Goal: Task Accomplishment & Management: Use online tool/utility

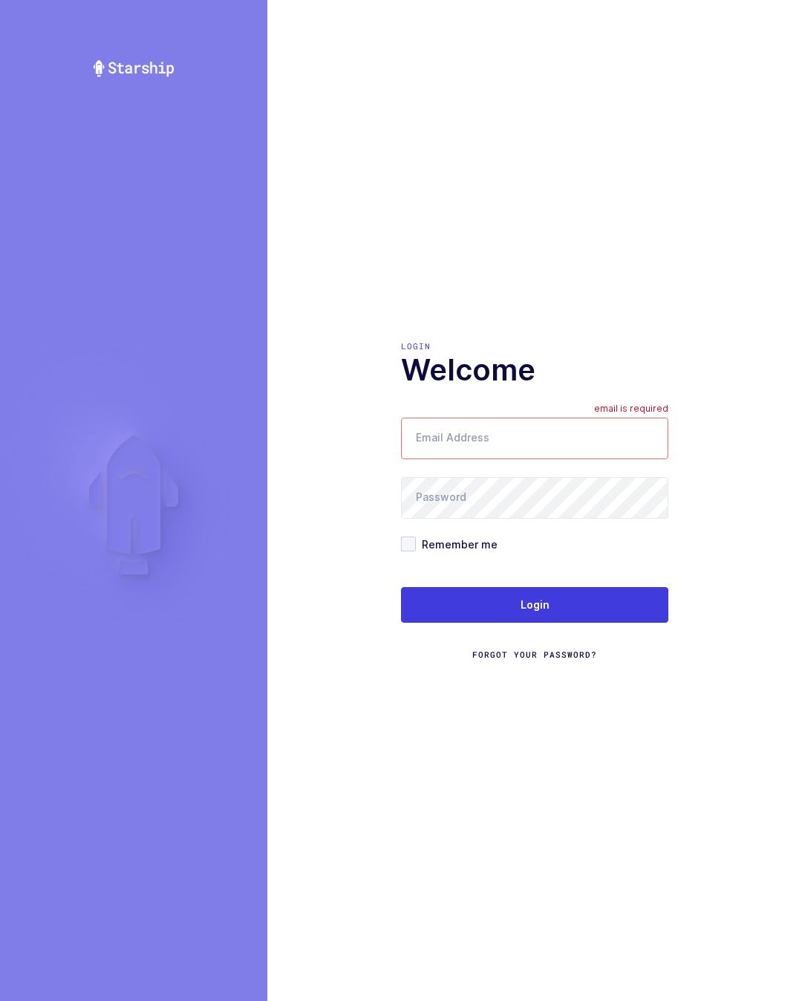
click at [547, 449] on input "Email Address" at bounding box center [534, 438] width 267 height 42
type input "glenn@janustrade.com"
click at [597, 610] on button "Login" at bounding box center [534, 605] width 267 height 36
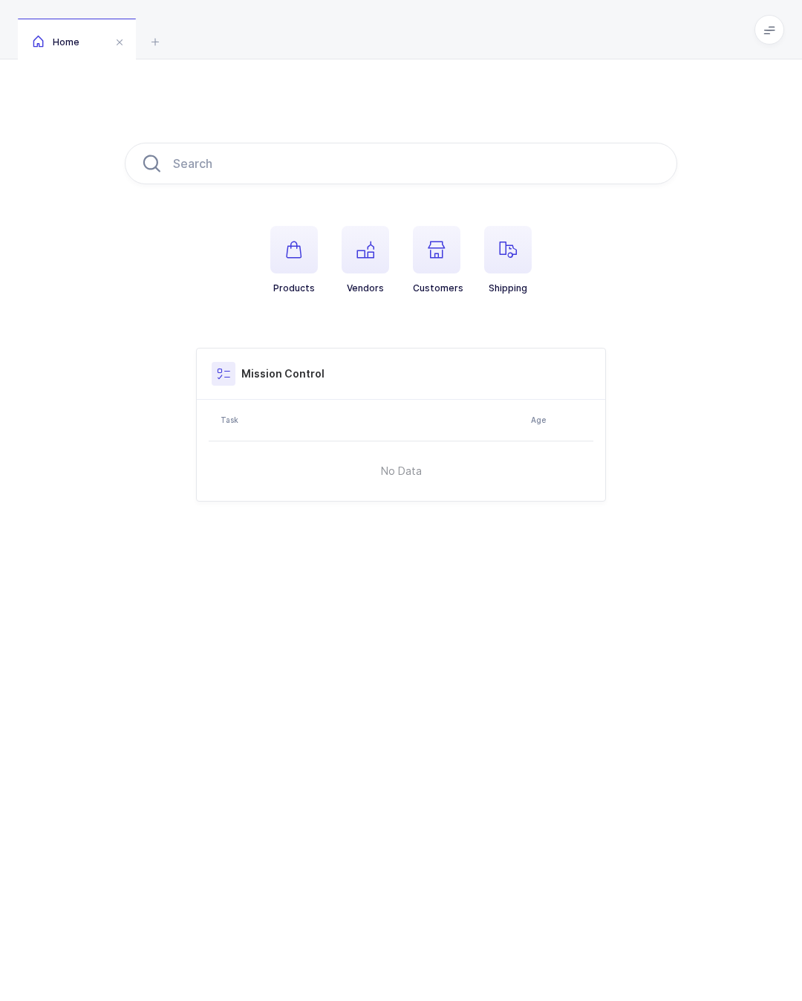
click at [768, 36] on span at bounding box center [770, 30] width 30 height 30
click at [700, 126] on li "Warehouse" at bounding box center [714, 129] width 111 height 12
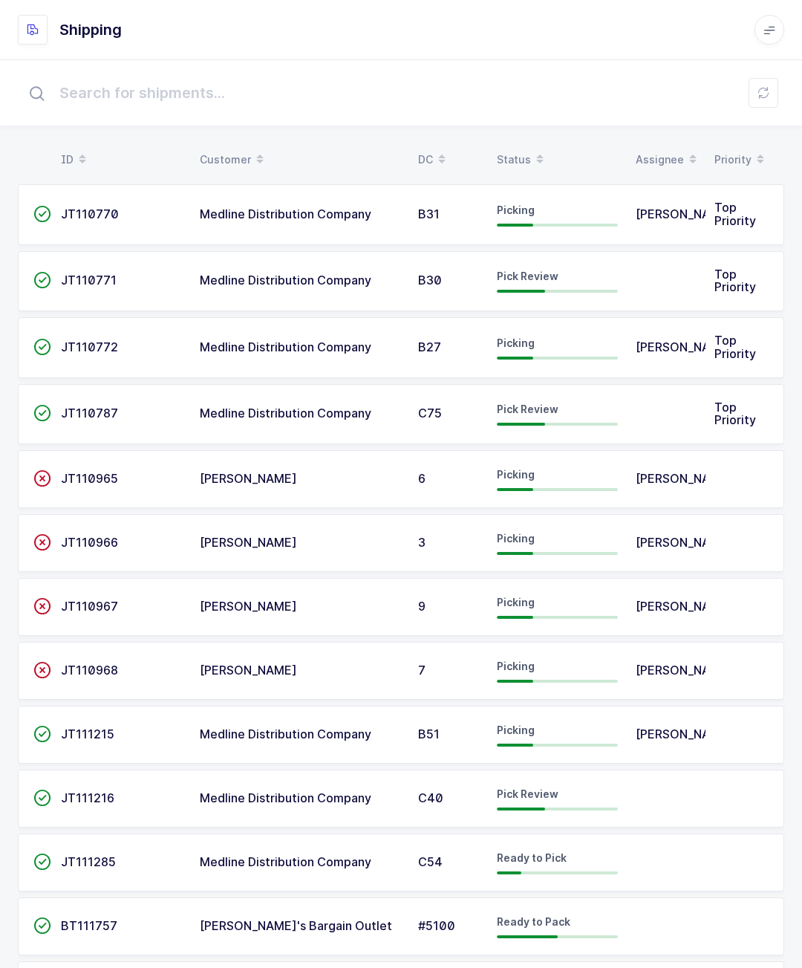
click at [434, 391] on td "C75" at bounding box center [448, 414] width 79 height 61
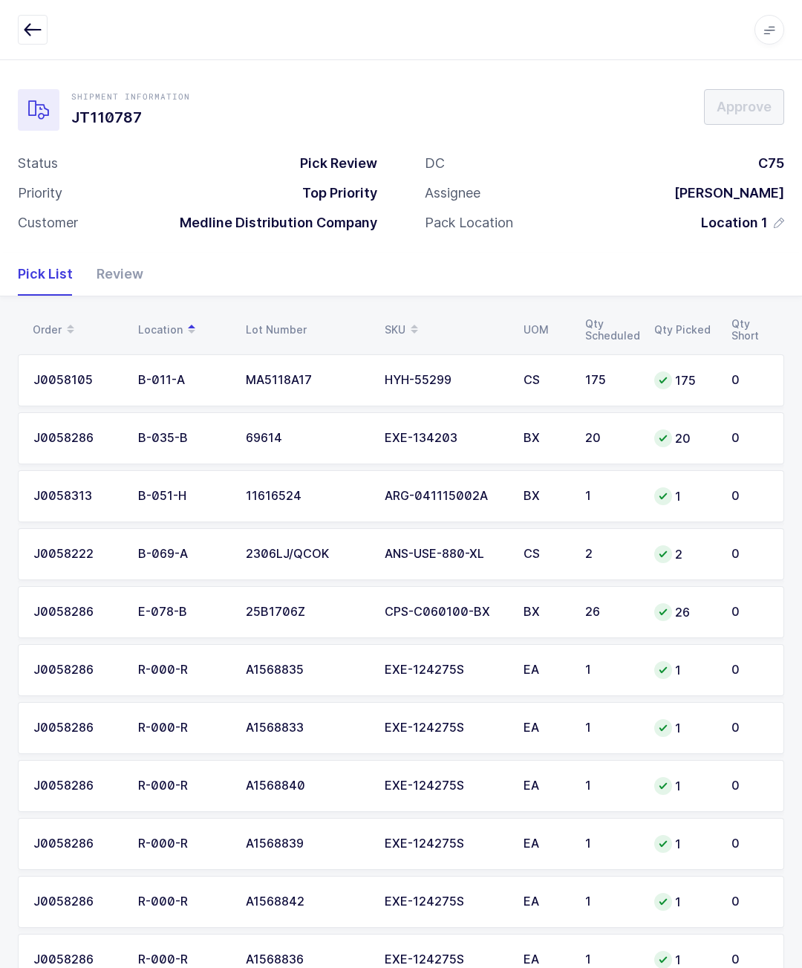
click at [111, 282] on div "Review" at bounding box center [114, 274] width 59 height 43
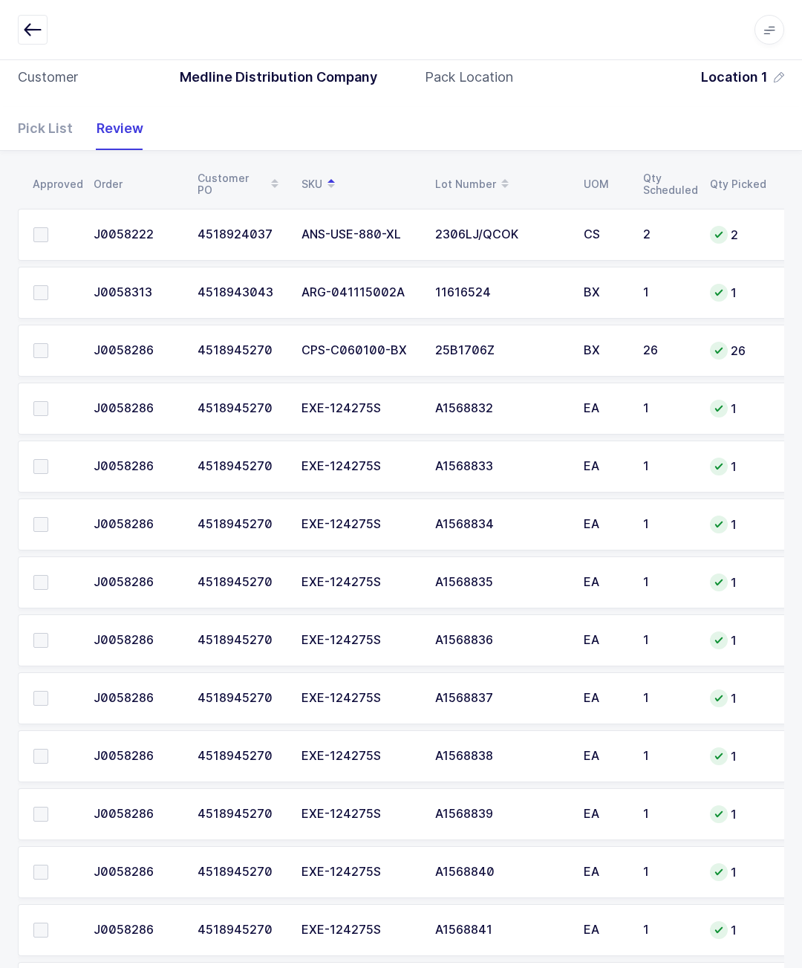
click at [27, 341] on td at bounding box center [51, 351] width 67 height 52
click at [42, 354] on span at bounding box center [40, 350] width 15 height 15
click at [48, 343] on input "checkbox" at bounding box center [48, 343] width 0 height 0
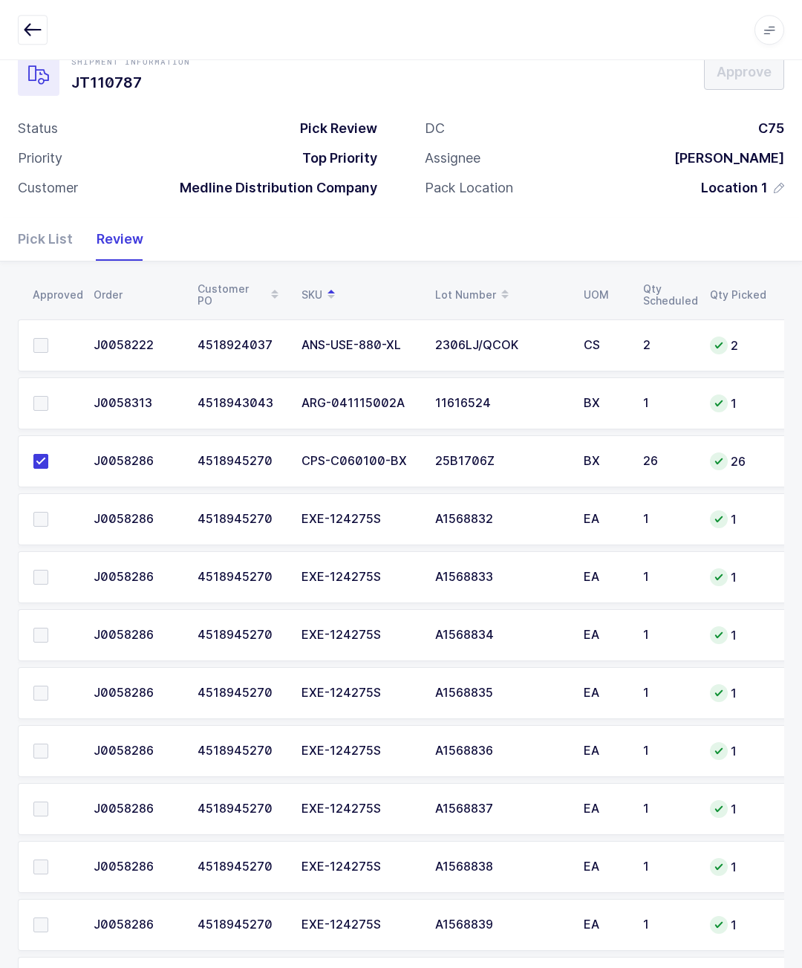
click at [35, 398] on span at bounding box center [40, 403] width 15 height 15
click at [48, 396] on input "checkbox" at bounding box center [48, 396] width 0 height 0
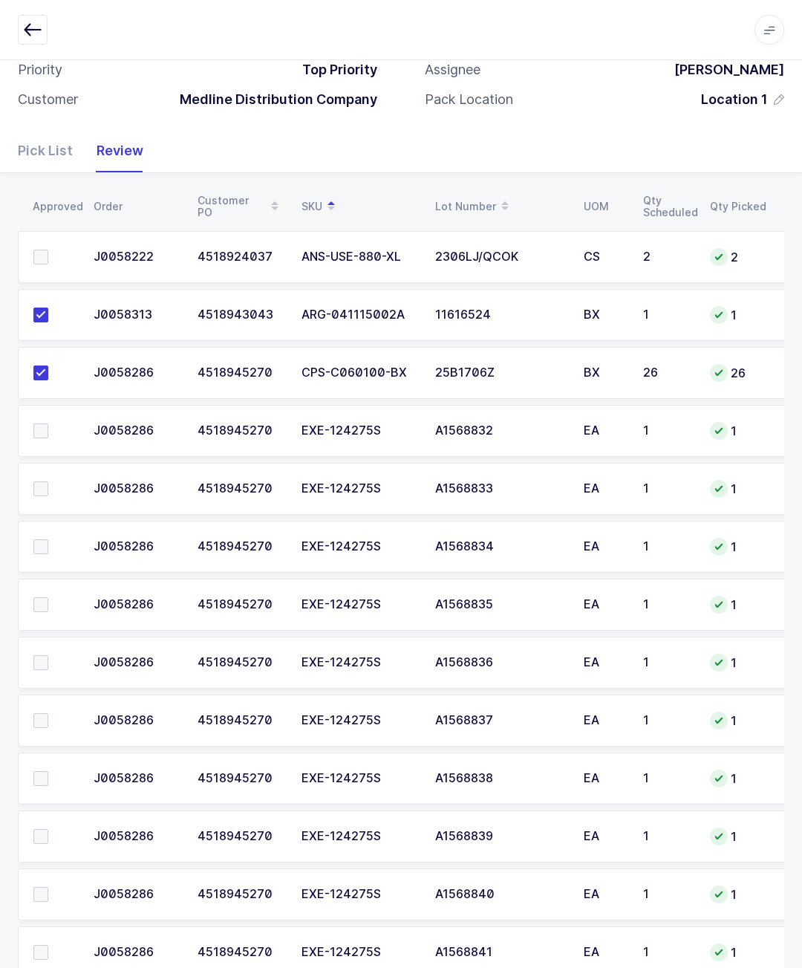
scroll to position [276, 0]
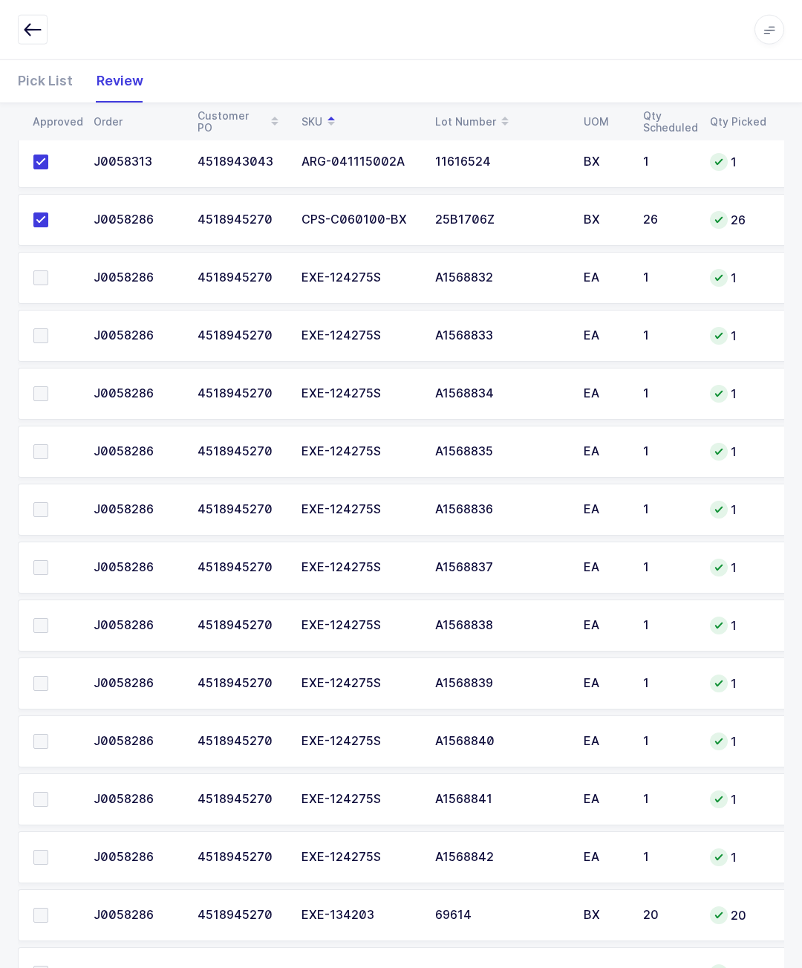
click at [42, 850] on span at bounding box center [40, 857] width 15 height 15
click at [48, 850] on input "checkbox" at bounding box center [48, 850] width 0 height 0
click at [36, 850] on span at bounding box center [40, 857] width 15 height 15
click at [48, 850] on input "checkbox" at bounding box center [48, 850] width 0 height 0
click at [42, 850] on span at bounding box center [40, 857] width 15 height 15
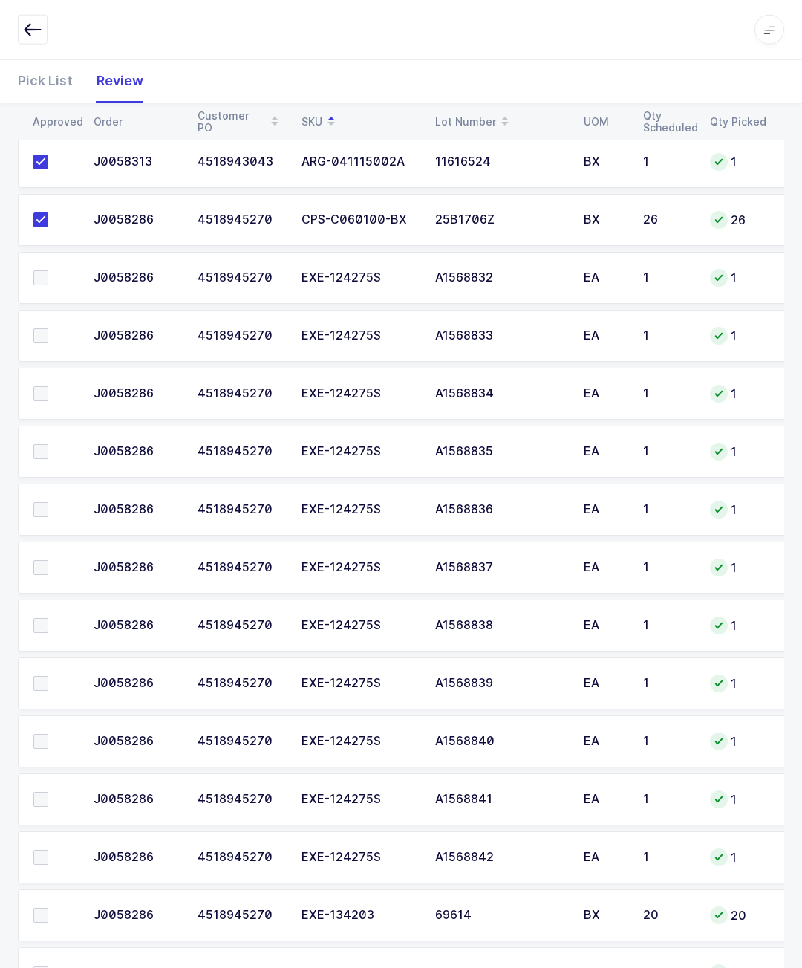
click at [48, 850] on input "checkbox" at bounding box center [48, 850] width 0 height 0
click at [25, 795] on td at bounding box center [51, 799] width 67 height 52
click at [50, 725] on td at bounding box center [51, 741] width 67 height 52
click at [45, 668] on td at bounding box center [51, 683] width 67 height 52
click at [36, 612] on td at bounding box center [51, 625] width 67 height 52
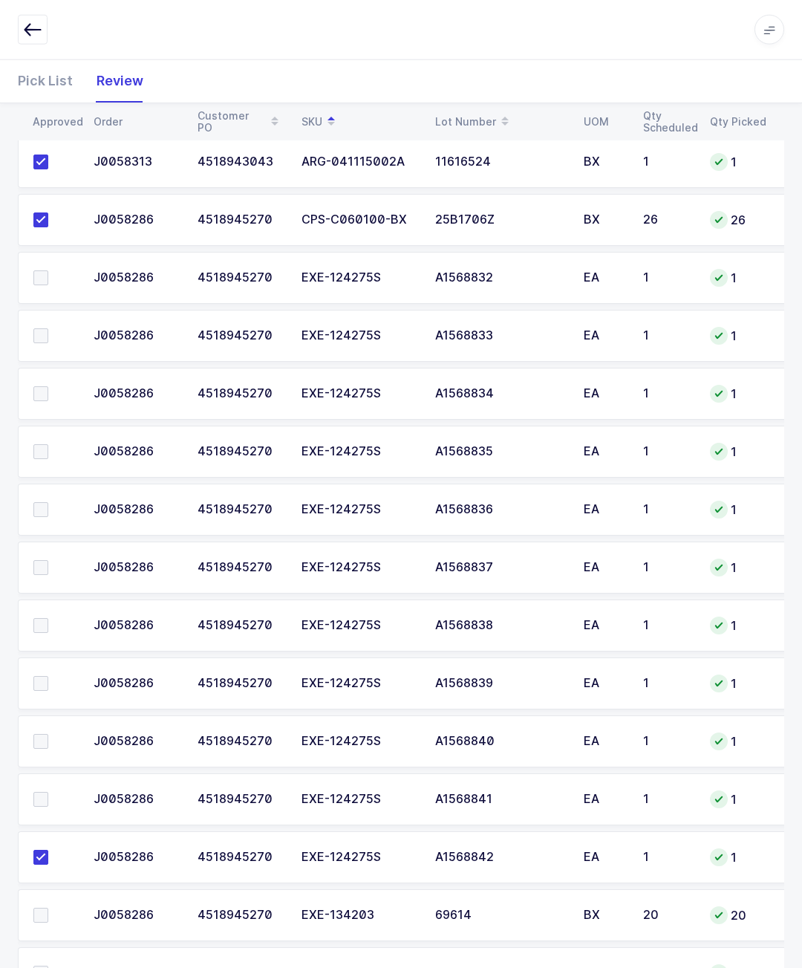
click at [41, 560] on span at bounding box center [40, 567] width 15 height 15
click at [48, 560] on input "checkbox" at bounding box center [48, 560] width 0 height 0
click at [39, 502] on span at bounding box center [40, 509] width 15 height 15
click at [48, 502] on input "checkbox" at bounding box center [48, 502] width 0 height 0
click at [42, 437] on td at bounding box center [51, 452] width 67 height 52
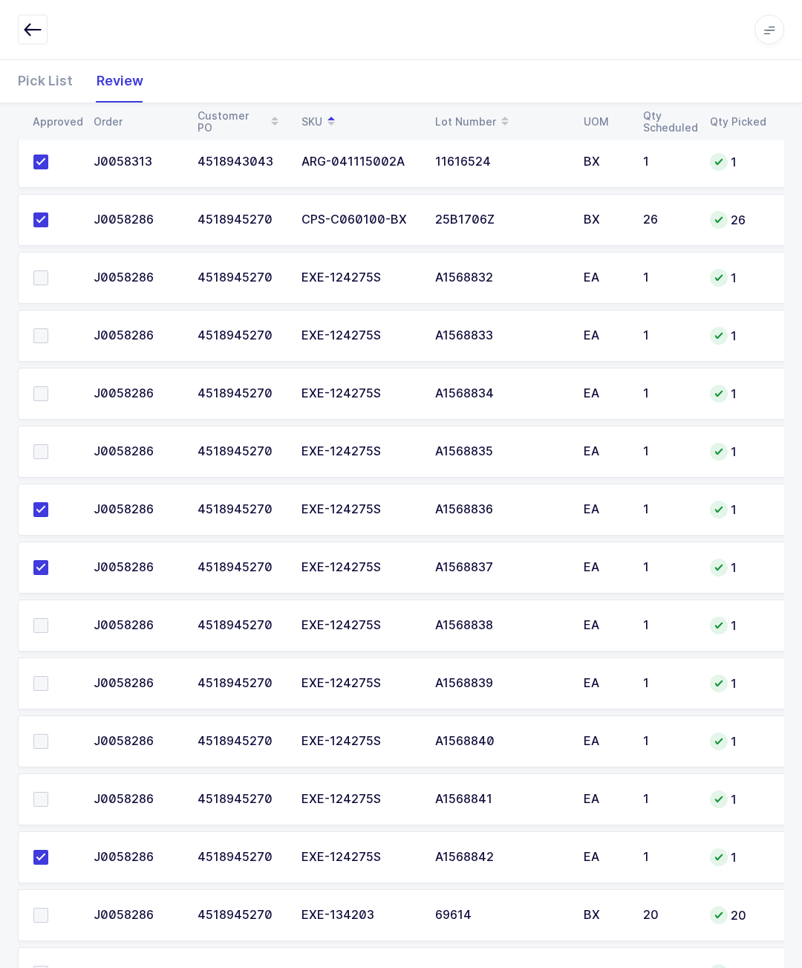
click at [42, 388] on span at bounding box center [40, 393] width 15 height 15
click at [48, 386] on input "checkbox" at bounding box center [48, 386] width 0 height 0
click at [42, 323] on td at bounding box center [51, 336] width 67 height 52
click at [42, 270] on span at bounding box center [40, 277] width 15 height 15
click at [48, 270] on input "checkbox" at bounding box center [48, 270] width 0 height 0
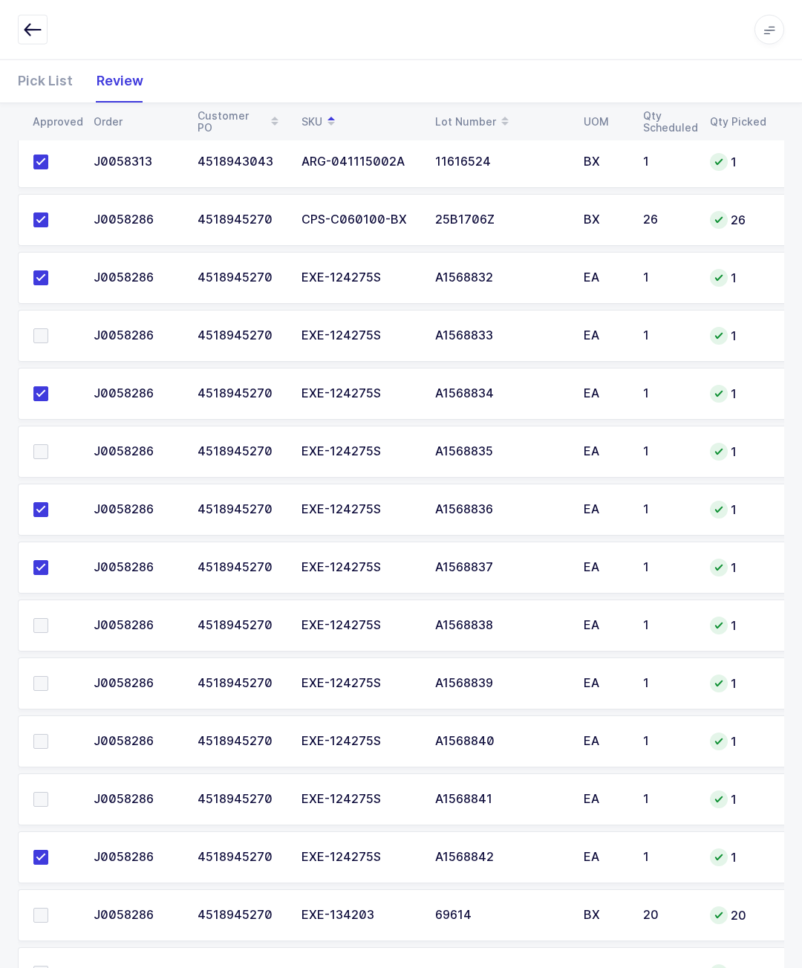
click at [42, 331] on span at bounding box center [40, 335] width 15 height 15
click at [48, 328] on input "checkbox" at bounding box center [48, 328] width 0 height 0
click at [38, 444] on span at bounding box center [40, 451] width 15 height 15
click at [48, 444] on input "checkbox" at bounding box center [48, 444] width 0 height 0
click at [35, 635] on td at bounding box center [51, 625] width 67 height 52
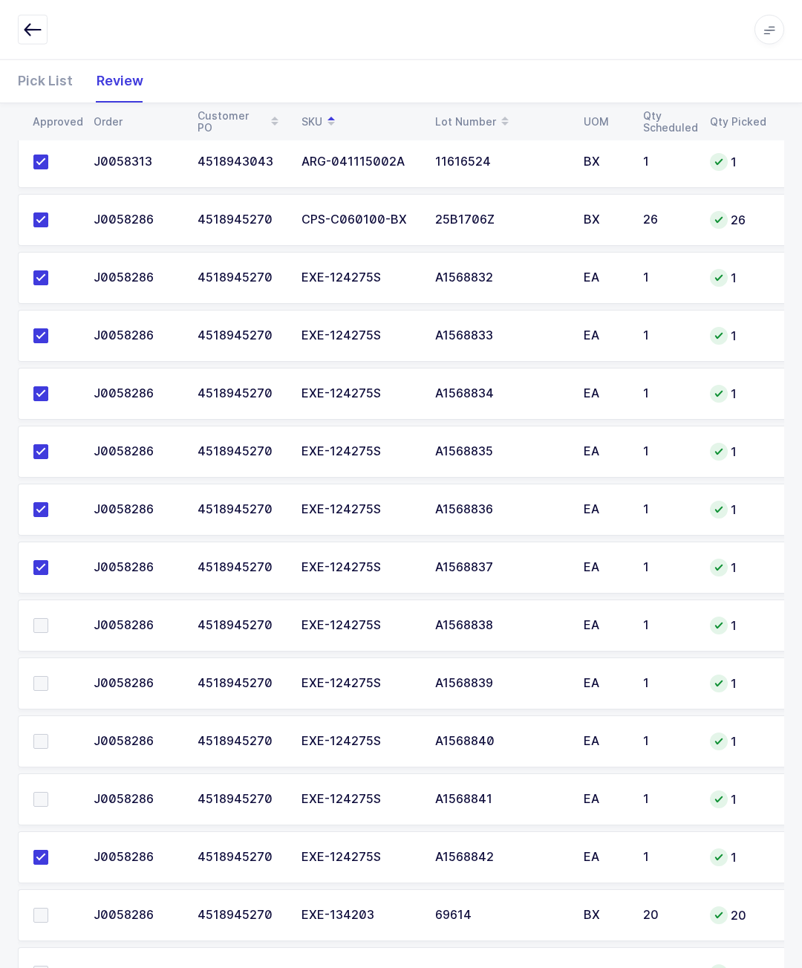
click at [36, 679] on span at bounding box center [40, 683] width 15 height 15
click at [48, 676] on input "checkbox" at bounding box center [48, 676] width 0 height 0
click at [33, 618] on span at bounding box center [40, 625] width 15 height 15
click at [48, 618] on input "checkbox" at bounding box center [48, 618] width 0 height 0
click at [37, 734] on span at bounding box center [40, 741] width 15 height 15
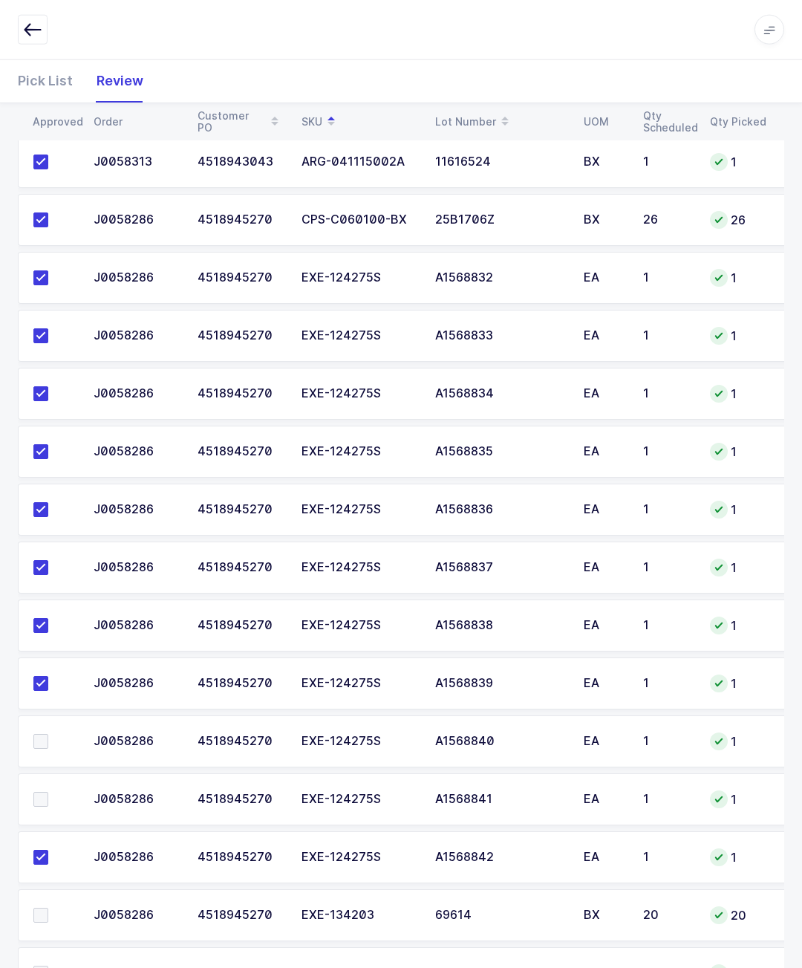
click at [48, 734] on input "checkbox" at bounding box center [48, 734] width 0 height 0
click at [40, 799] on span at bounding box center [40, 799] width 15 height 15
click at [48, 792] on input "checkbox" at bounding box center [48, 792] width 0 height 0
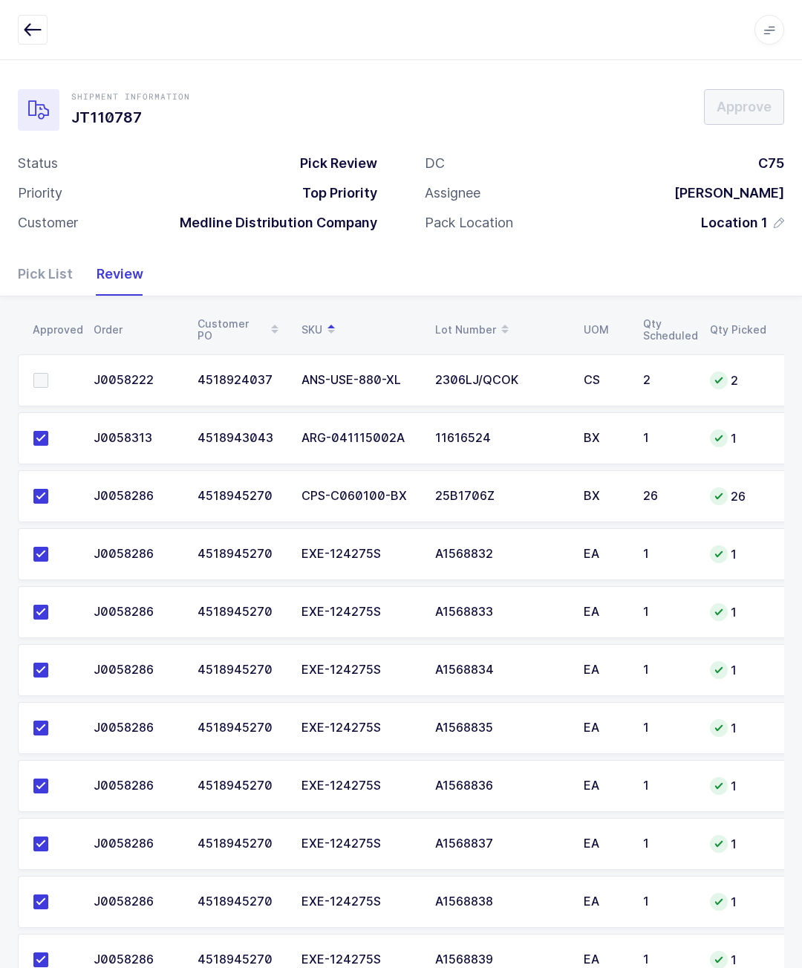
scroll to position [0, 0]
click at [30, 371] on td at bounding box center [51, 380] width 67 height 52
click at [28, 372] on td at bounding box center [51, 380] width 67 height 52
click at [41, 384] on span at bounding box center [40, 380] width 15 height 15
click at [48, 373] on input "checkbox" at bounding box center [48, 373] width 0 height 0
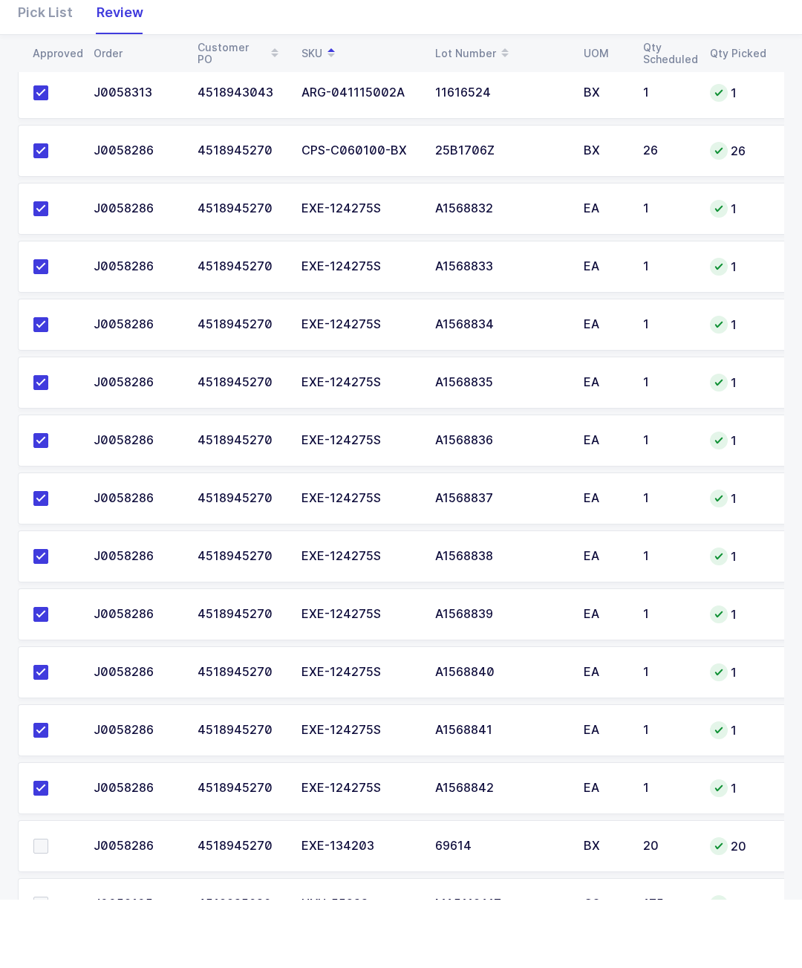
scroll to position [276, 0]
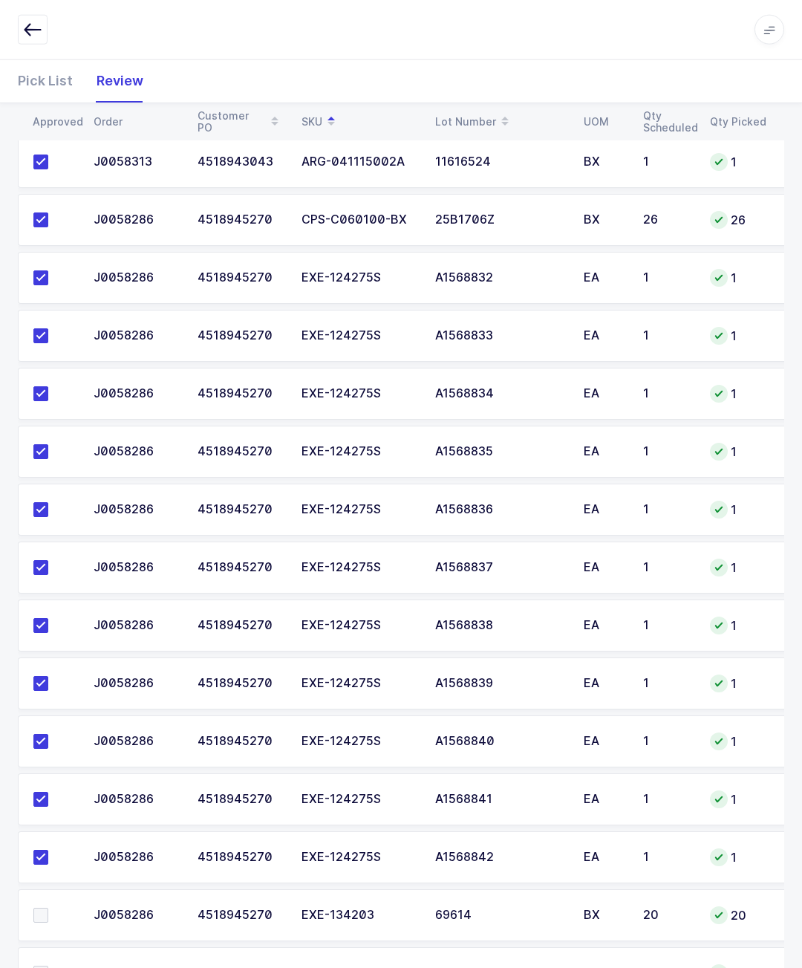
click at [59, 910] on label at bounding box center [54, 915] width 42 height 15
click at [48, 908] on input "checkbox" at bounding box center [48, 908] width 0 height 0
click at [40, 967] on span at bounding box center [40, 973] width 15 height 15
click at [48, 966] on input "checkbox" at bounding box center [48, 966] width 0 height 0
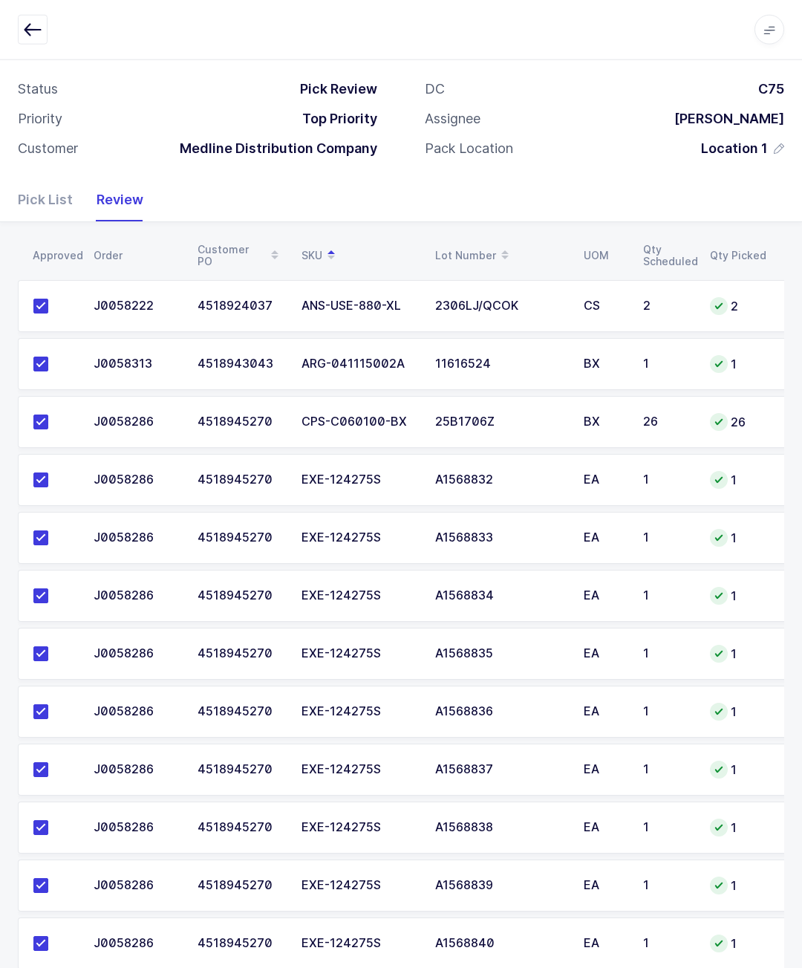
scroll to position [0, 0]
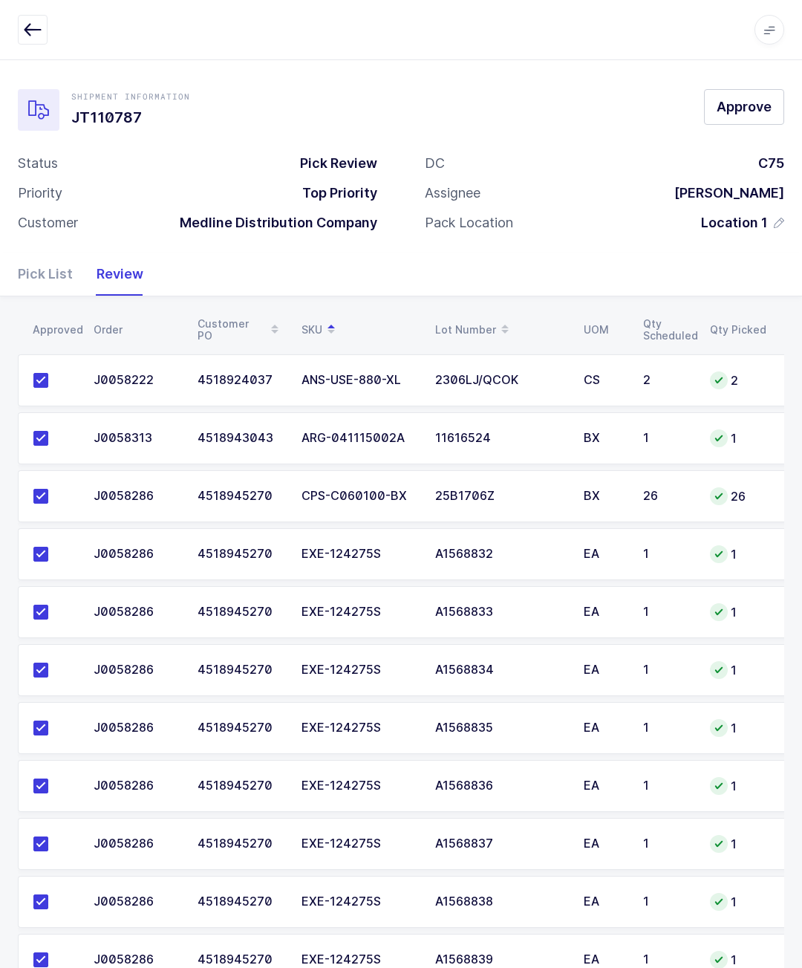
click at [706, 95] on button "Approve" at bounding box center [744, 107] width 80 height 36
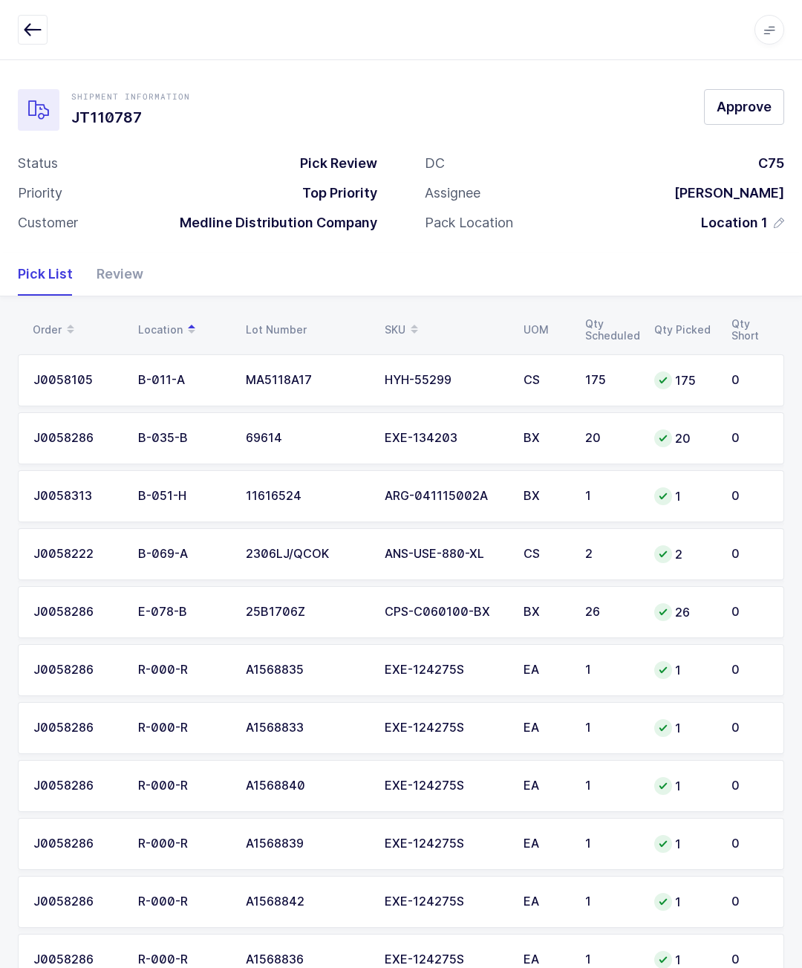
click at [763, 108] on span "Approve" at bounding box center [744, 106] width 55 height 19
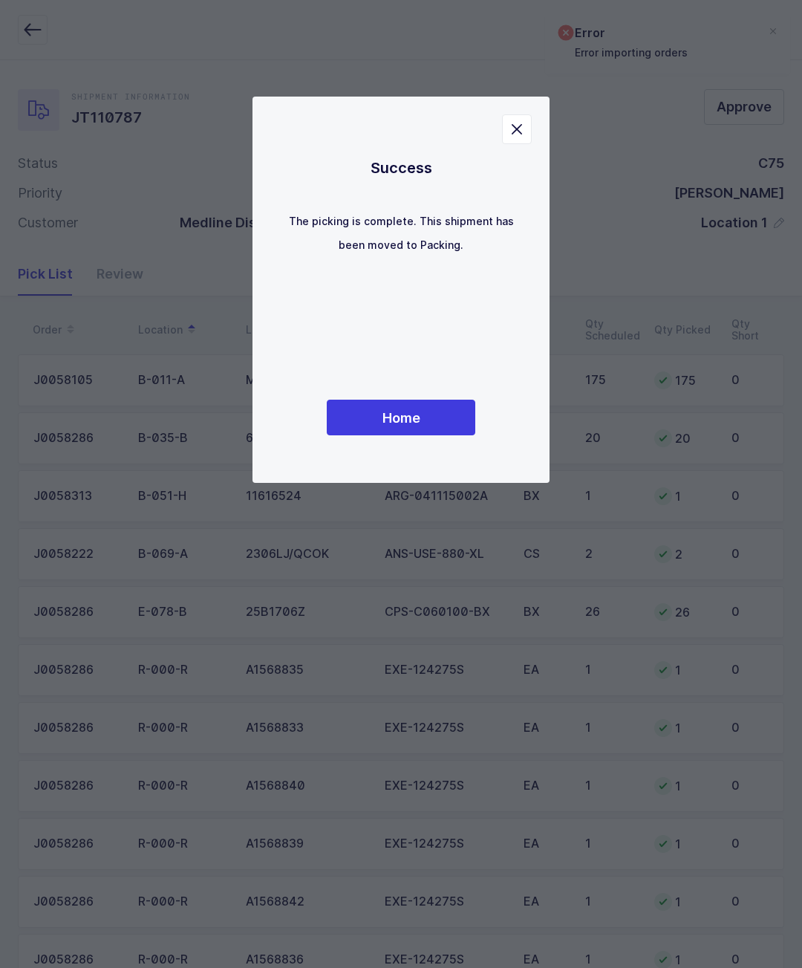
click at [449, 421] on button "Home" at bounding box center [401, 418] width 149 height 36
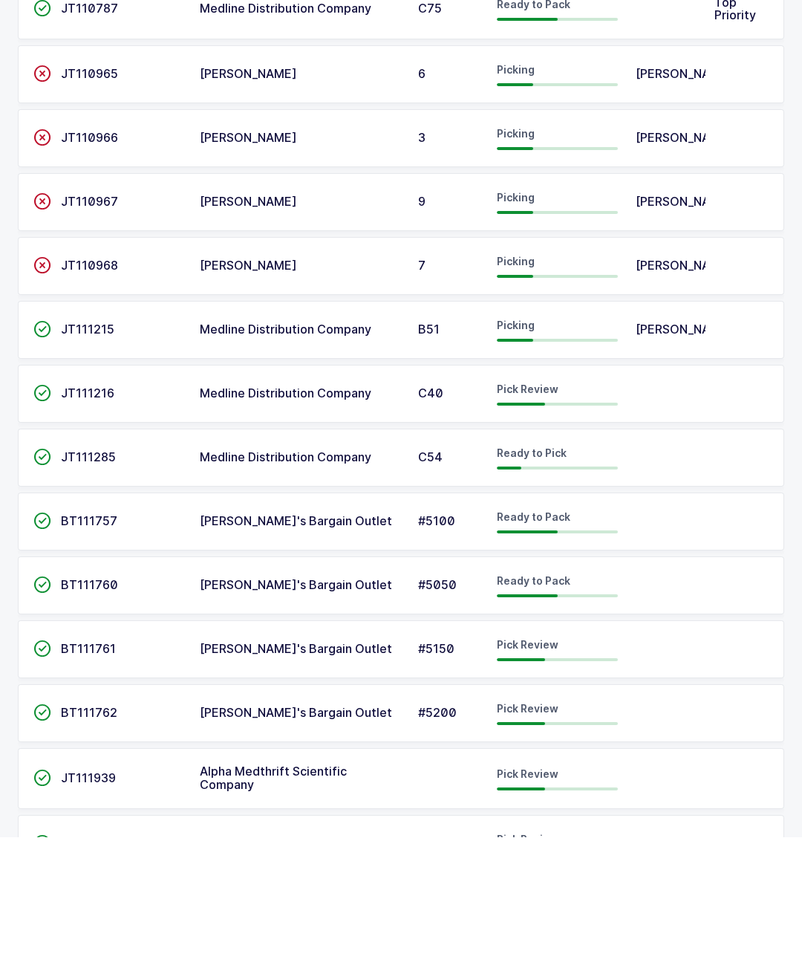
scroll to position [273, 0]
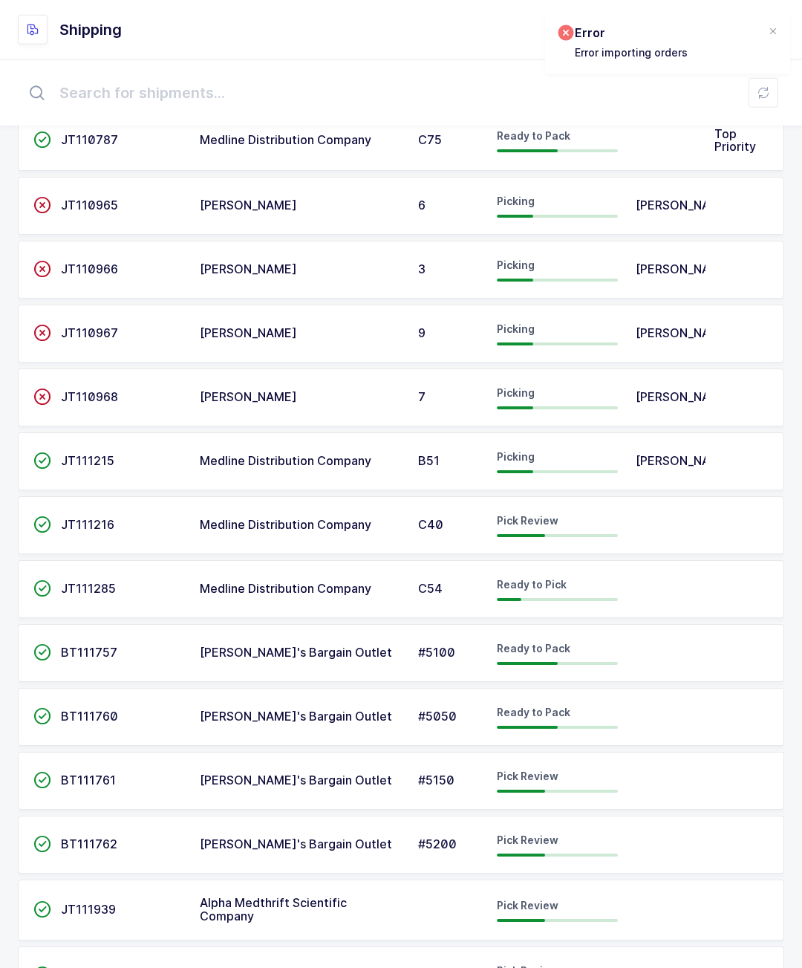
click at [625, 967] on td "Pick Review" at bounding box center [557, 975] width 139 height 58
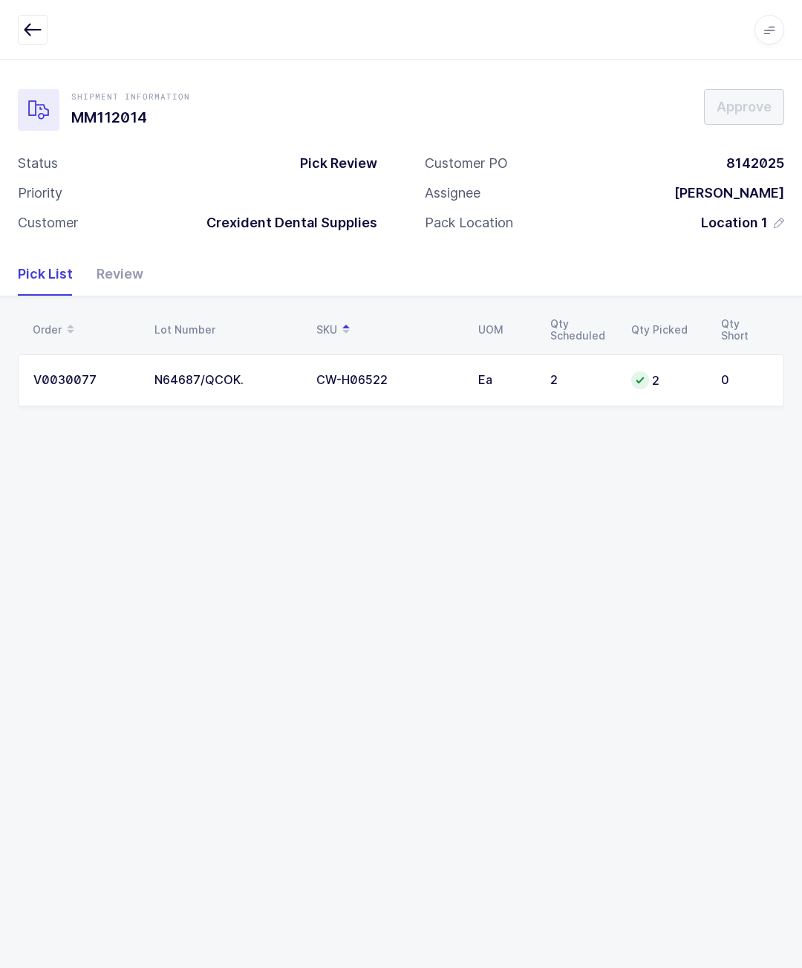
click at [141, 283] on div "Review" at bounding box center [114, 274] width 59 height 43
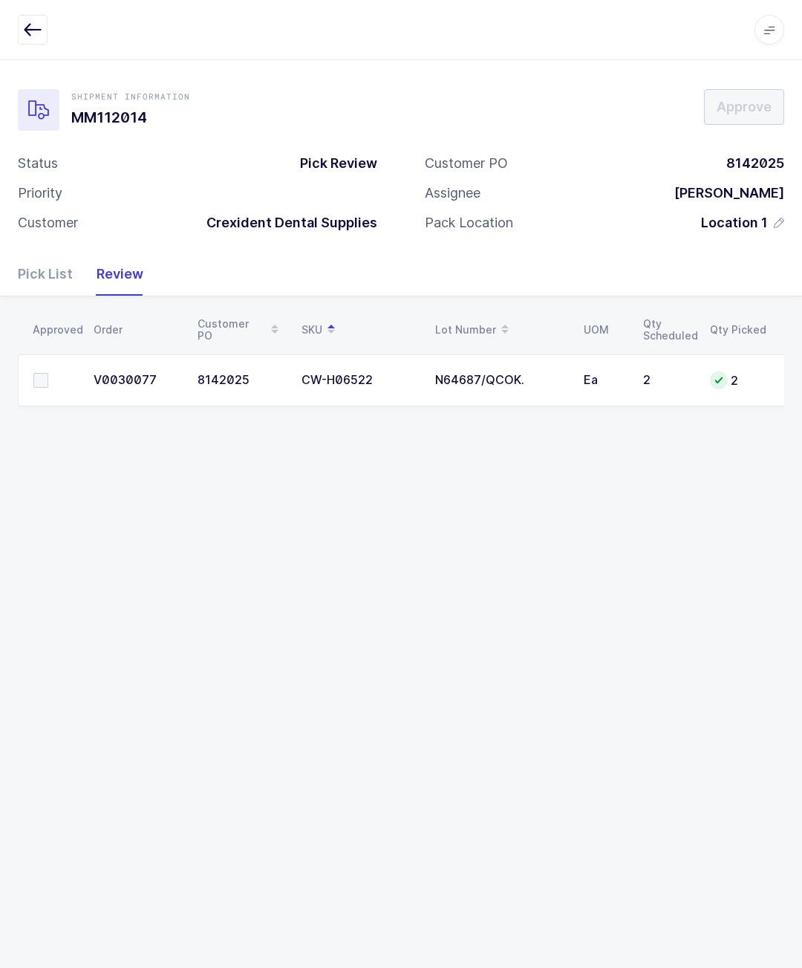
click at [42, 385] on span at bounding box center [40, 380] width 15 height 15
click at [48, 373] on input "checkbox" at bounding box center [48, 373] width 0 height 0
click at [745, 123] on button "Approve" at bounding box center [744, 107] width 80 height 36
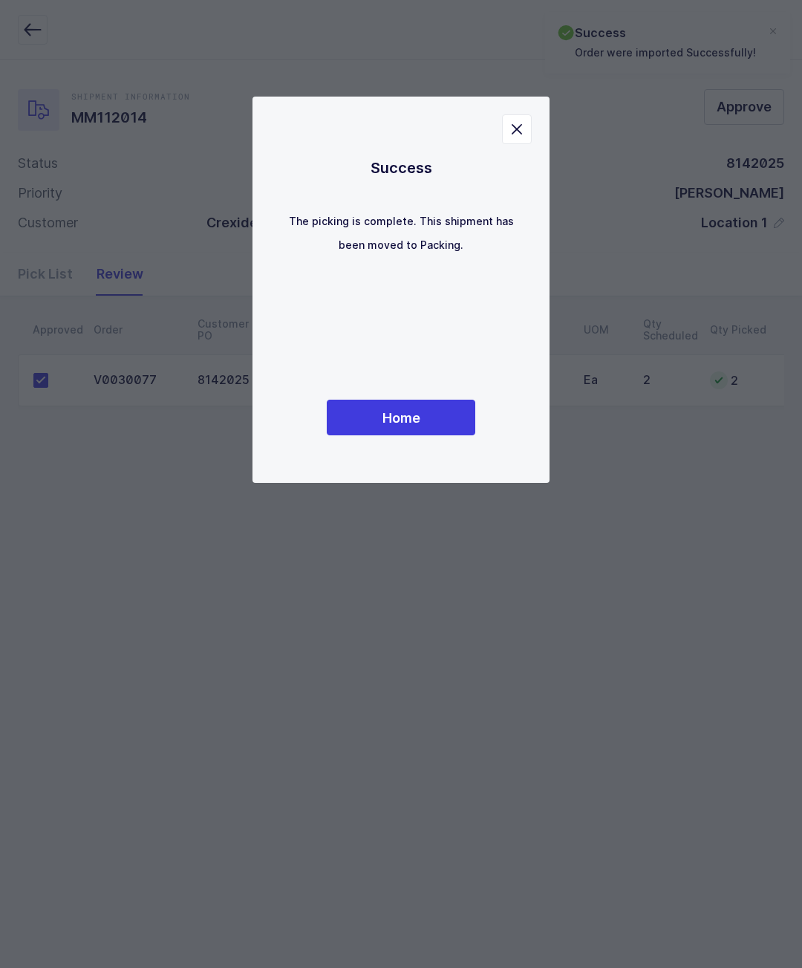
click at [391, 427] on span "Home" at bounding box center [402, 418] width 38 height 19
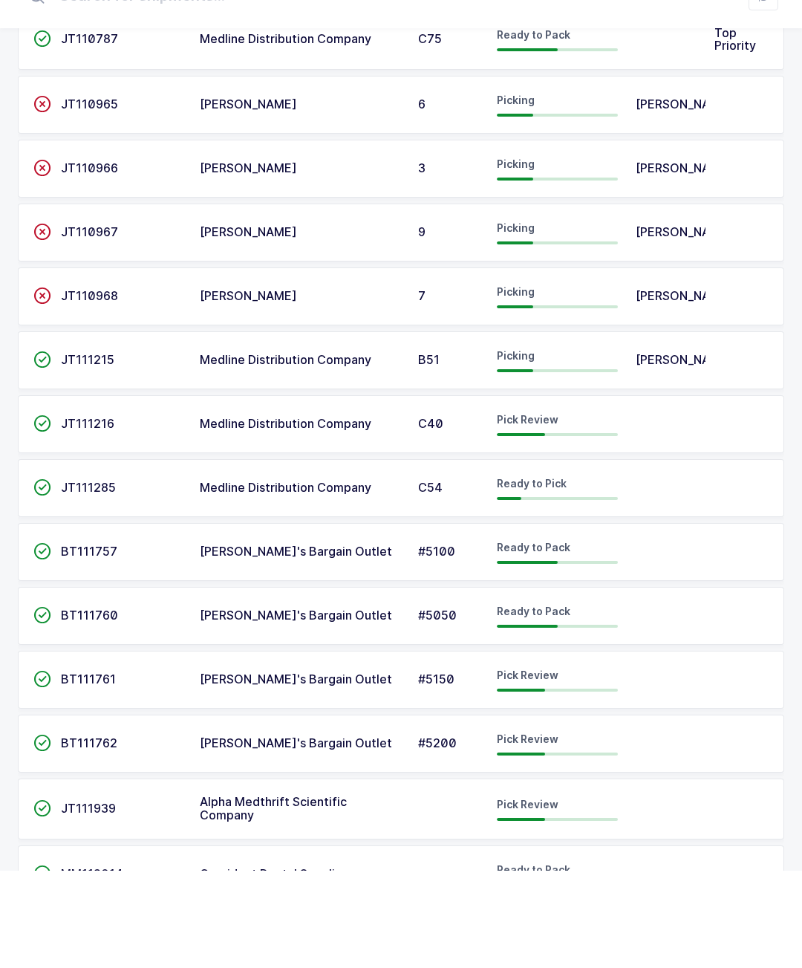
scroll to position [273, 0]
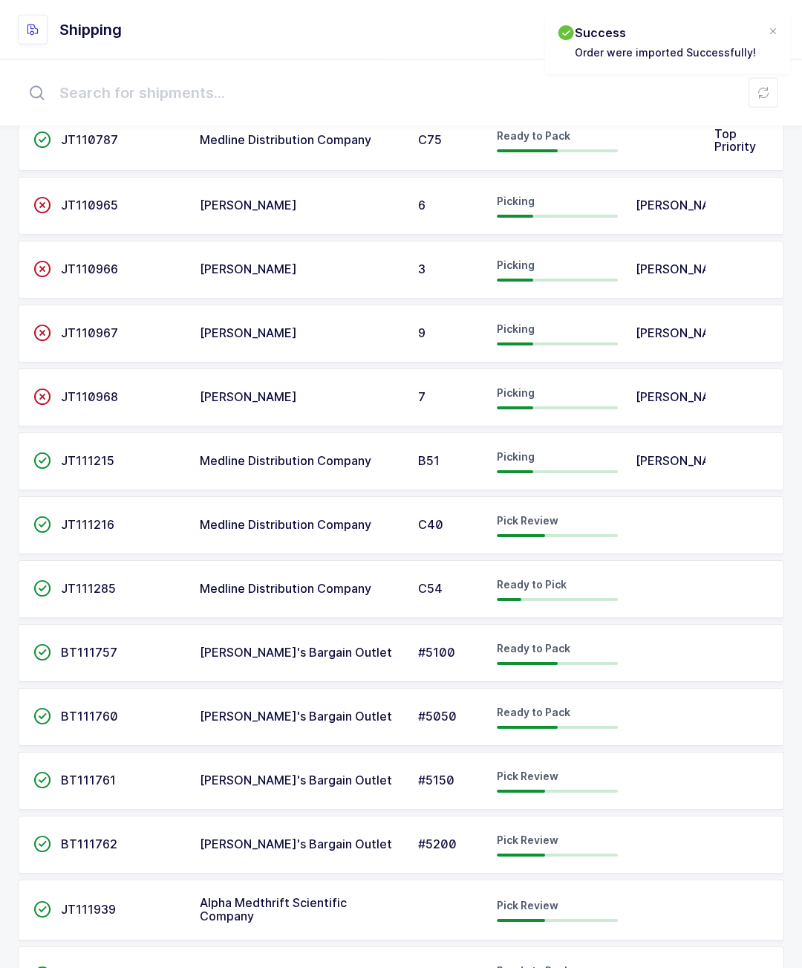
click at [611, 912] on div "Pick Review" at bounding box center [557, 910] width 121 height 24
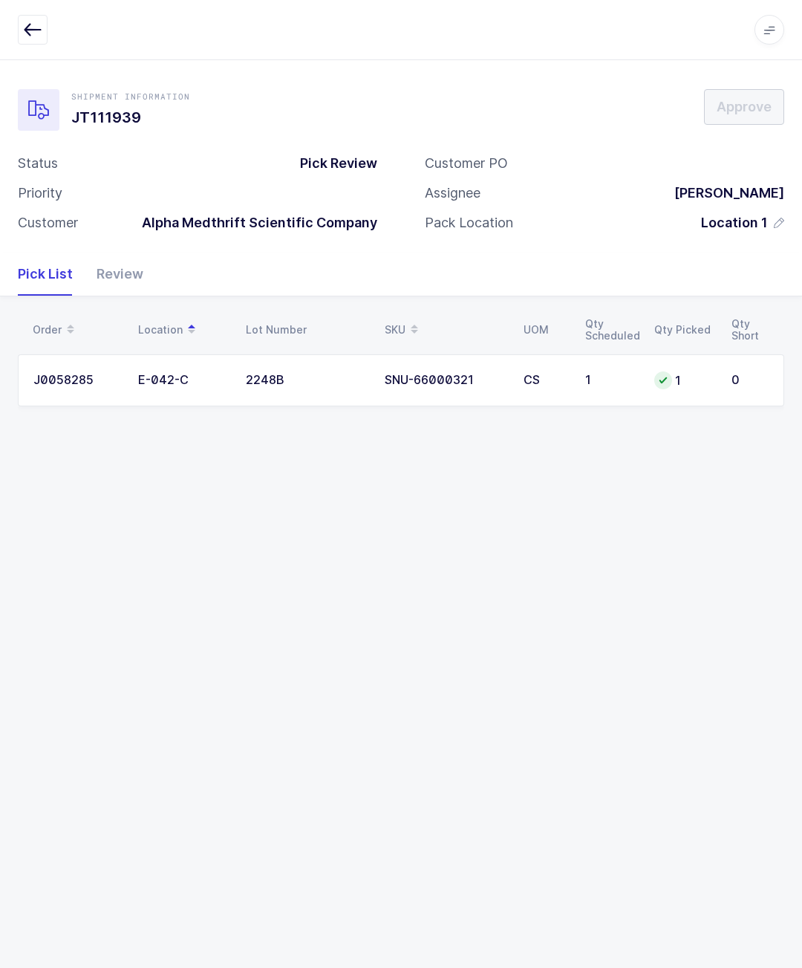
click at [131, 267] on div "Review" at bounding box center [114, 274] width 59 height 43
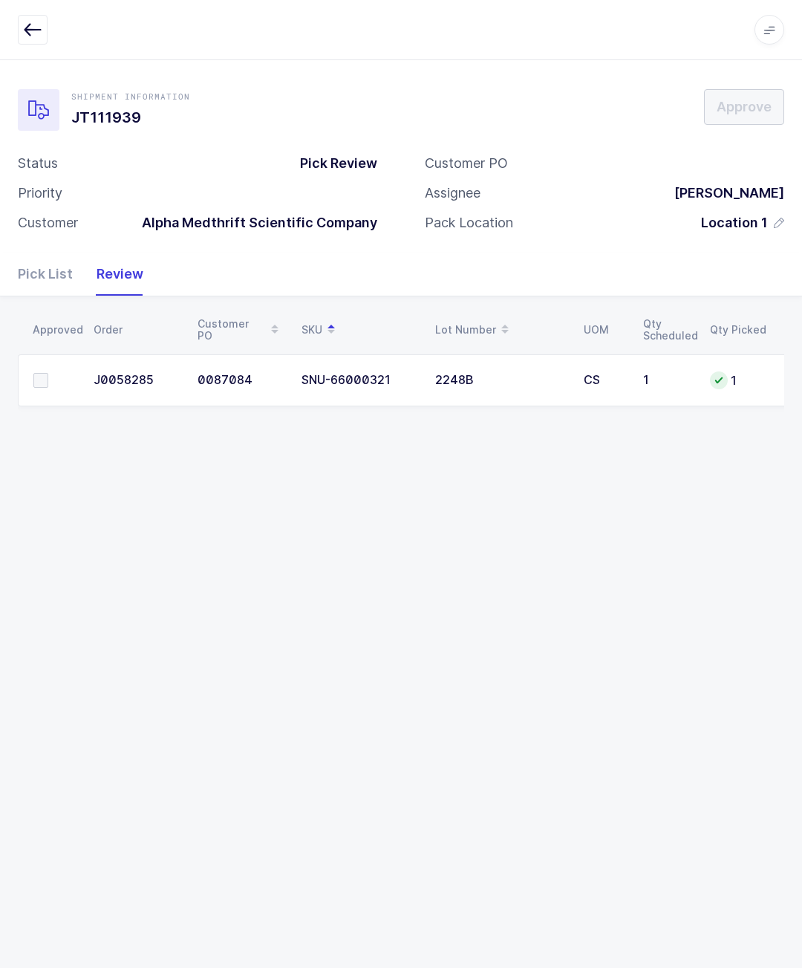
click at [36, 384] on span at bounding box center [40, 380] width 15 height 15
click at [48, 373] on input "checkbox" at bounding box center [48, 373] width 0 height 0
click at [757, 96] on button "Approve" at bounding box center [744, 107] width 80 height 36
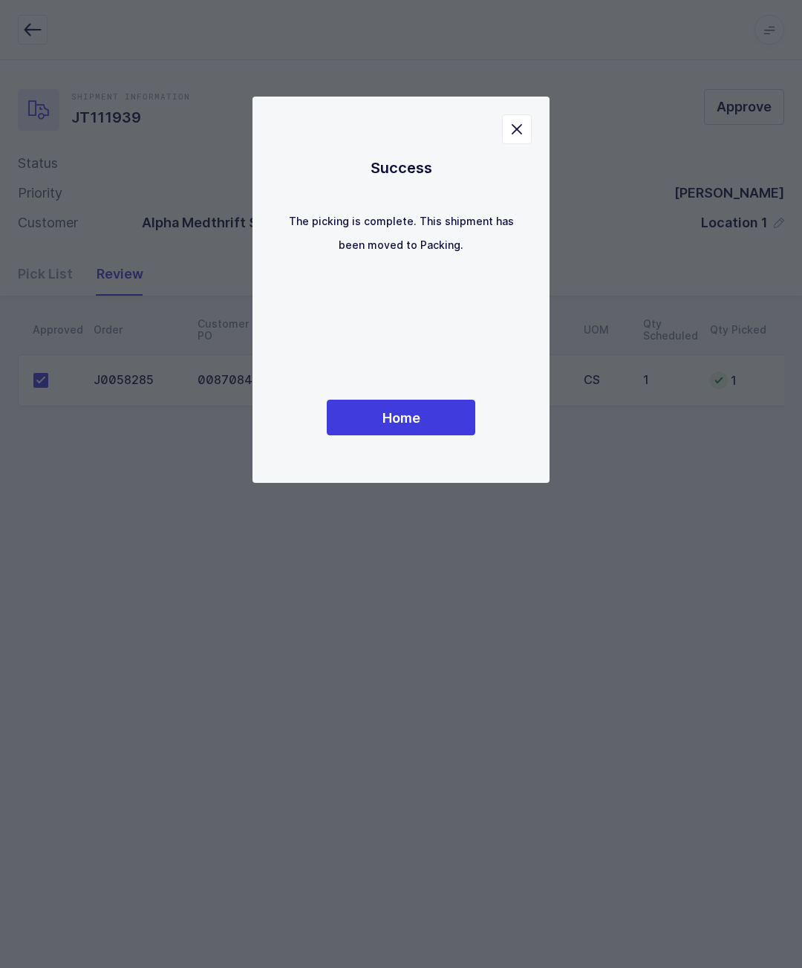
click at [450, 435] on button "Home" at bounding box center [401, 418] width 149 height 36
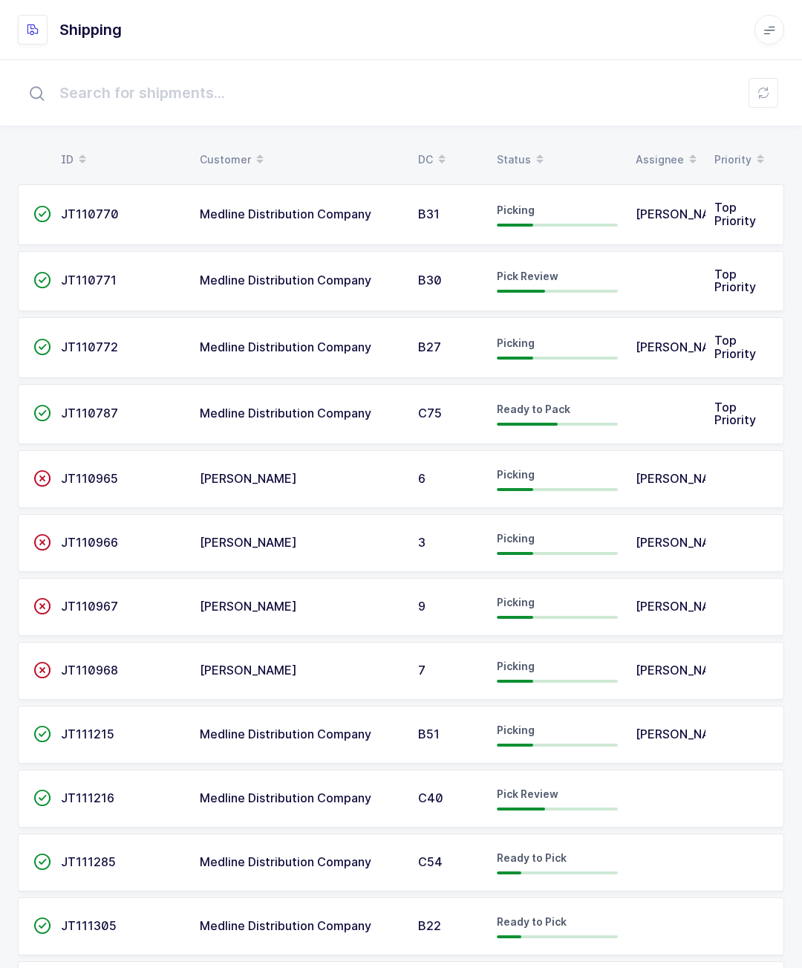
click at [645, 274] on td at bounding box center [666, 281] width 79 height 61
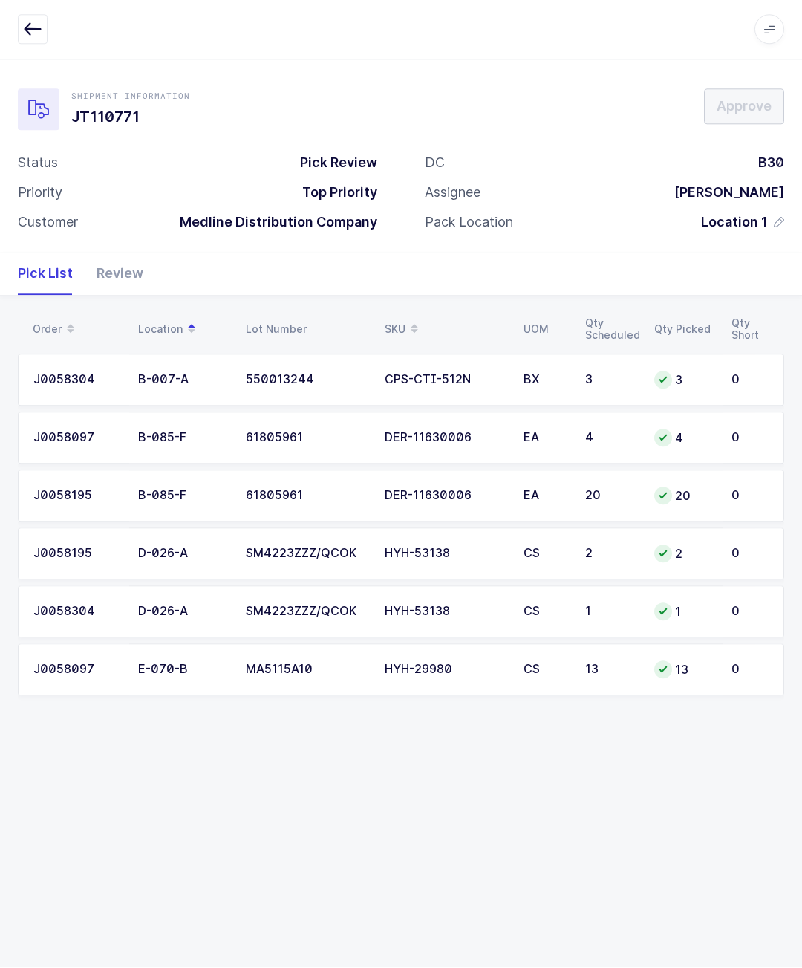
scroll to position [2, 0]
click at [109, 256] on div "Review" at bounding box center [114, 274] width 59 height 43
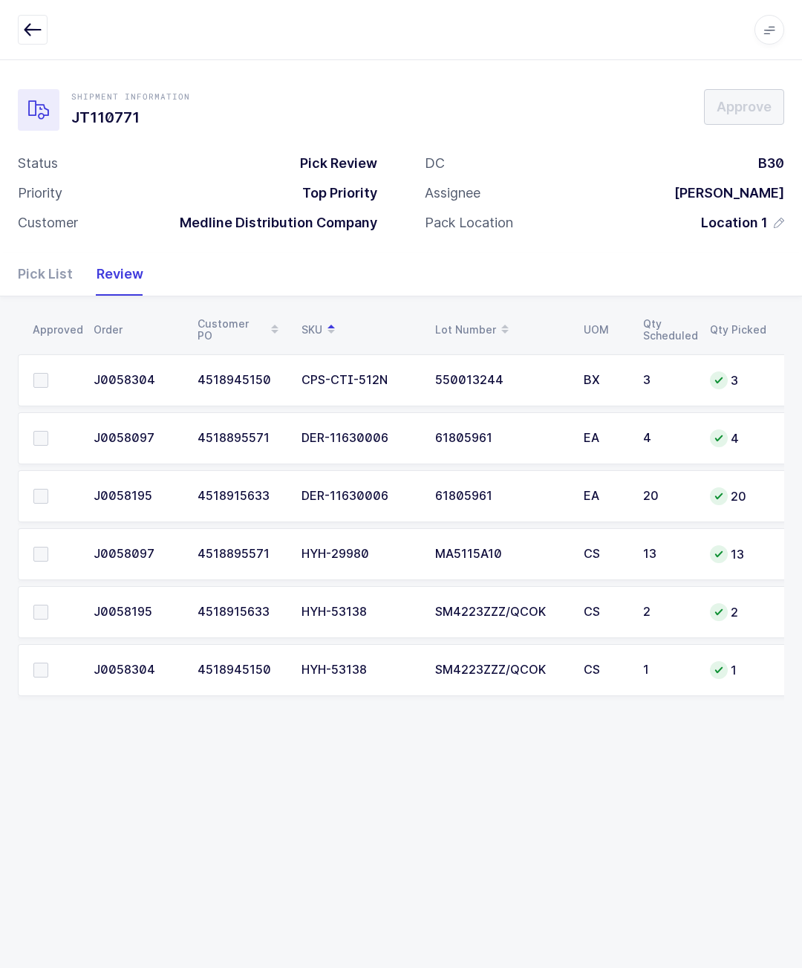
click at [46, 547] on span at bounding box center [40, 554] width 15 height 15
click at [48, 547] on input "checkbox" at bounding box center [48, 547] width 0 height 0
click at [43, 440] on span at bounding box center [40, 438] width 15 height 15
click at [48, 431] on input "checkbox" at bounding box center [48, 431] width 0 height 0
click at [37, 509] on td at bounding box center [51, 496] width 67 height 52
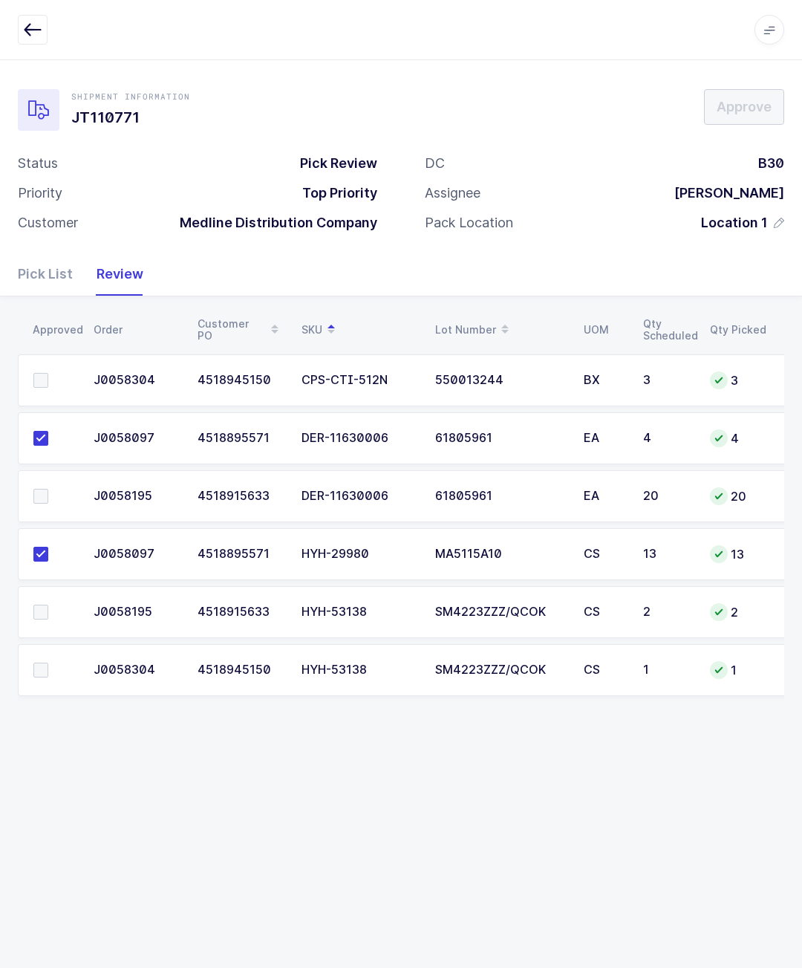
click at [41, 481] on td at bounding box center [51, 496] width 67 height 52
click at [45, 496] on span at bounding box center [40, 496] width 15 height 15
click at [48, 489] on input "checkbox" at bounding box center [48, 489] width 0 height 0
click at [49, 382] on label at bounding box center [54, 380] width 42 height 15
click at [48, 373] on input "checkbox" at bounding box center [48, 373] width 0 height 0
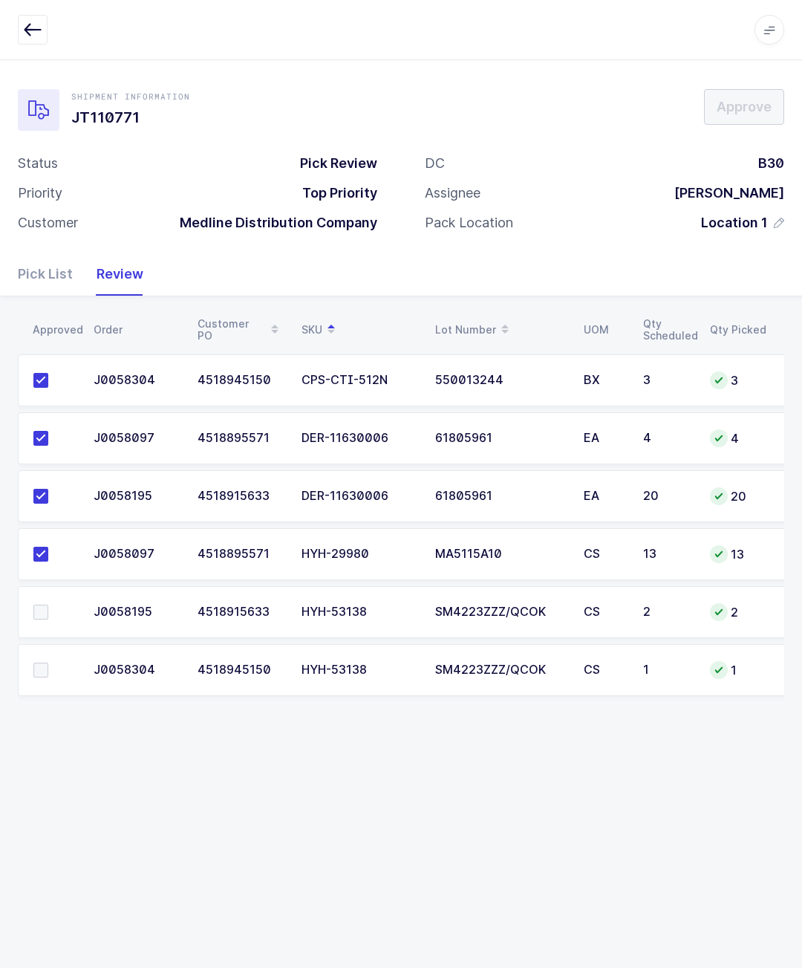
click at [46, 605] on span at bounding box center [40, 612] width 15 height 15
click at [48, 605] on input "checkbox" at bounding box center [48, 605] width 0 height 0
click at [45, 663] on span at bounding box center [40, 670] width 15 height 15
click at [48, 663] on input "checkbox" at bounding box center [48, 663] width 0 height 0
click at [763, 76] on div "Shipment Information JT110771 Approve Status Pick Review Priority Top Priority …" at bounding box center [401, 155] width 802 height 193
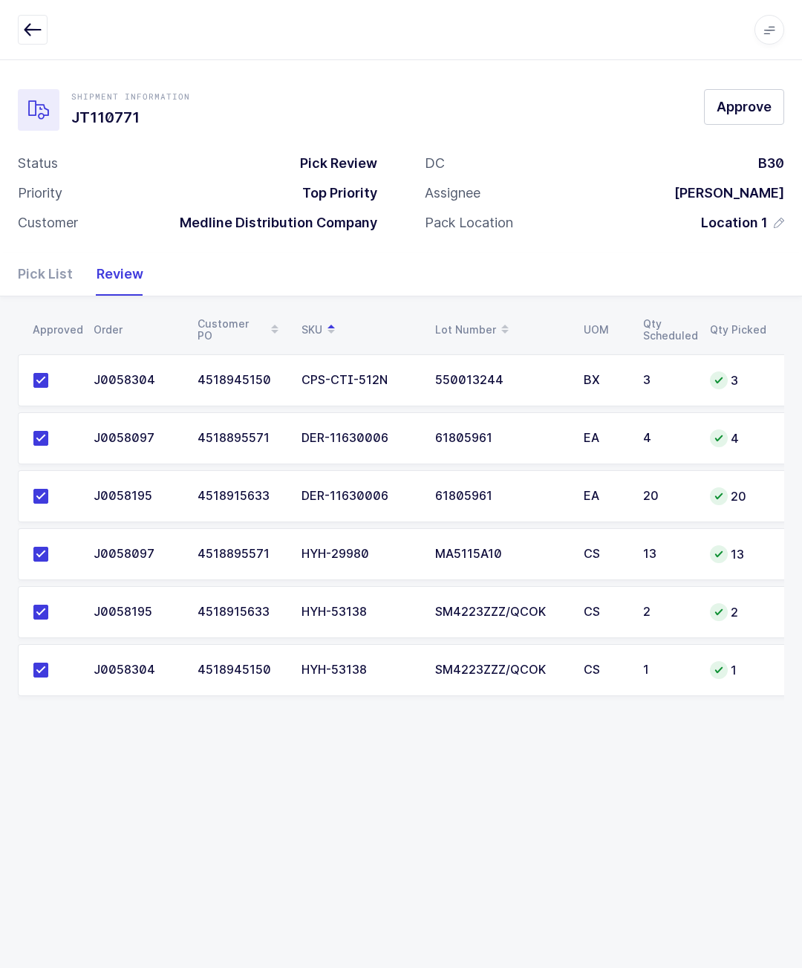
click at [749, 108] on span "Approve" at bounding box center [744, 106] width 55 height 19
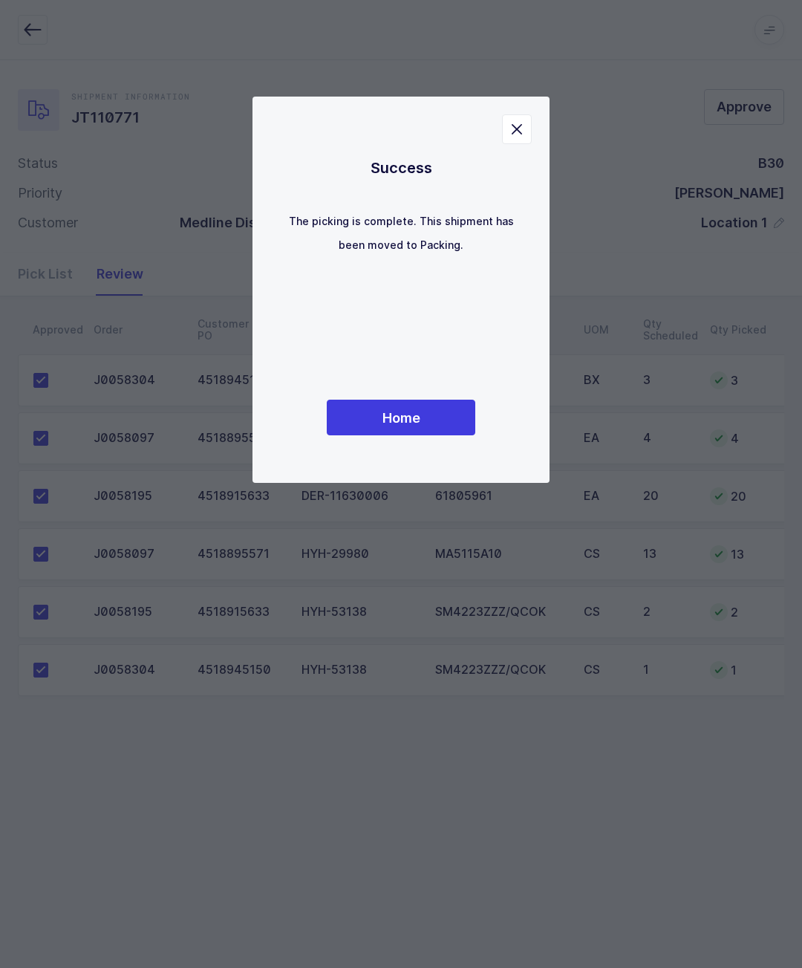
click at [435, 423] on button "Home" at bounding box center [401, 418] width 149 height 36
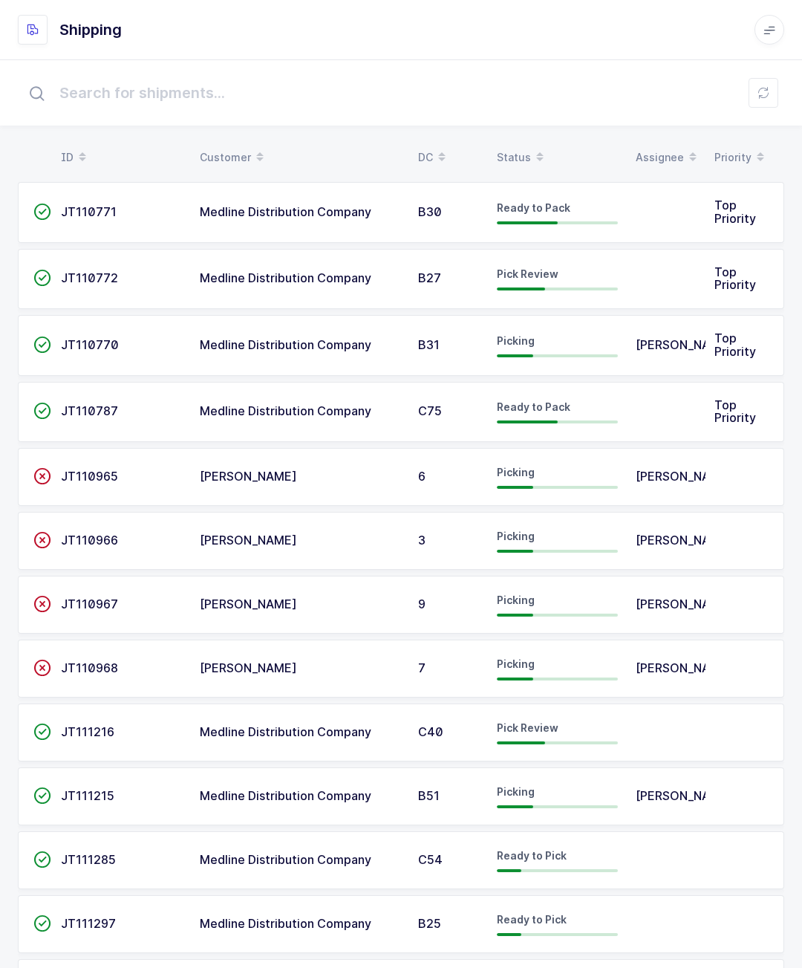
click at [209, 270] on span "Medline Distribution Company" at bounding box center [286, 277] width 172 height 15
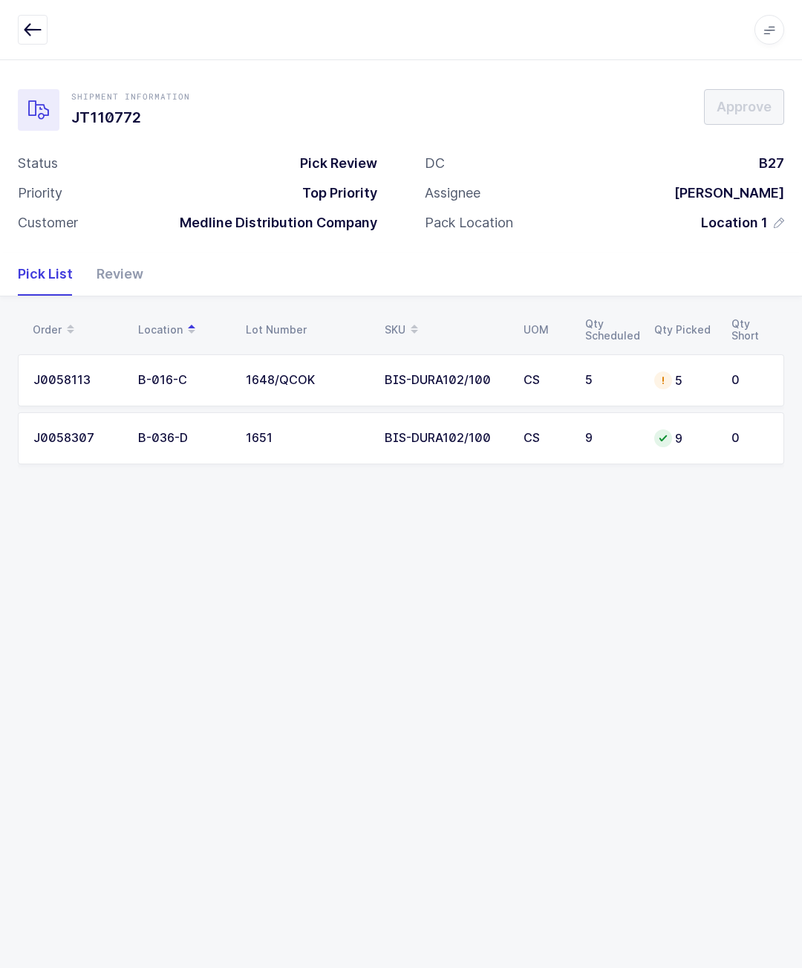
click at [105, 278] on div "Review" at bounding box center [114, 274] width 59 height 43
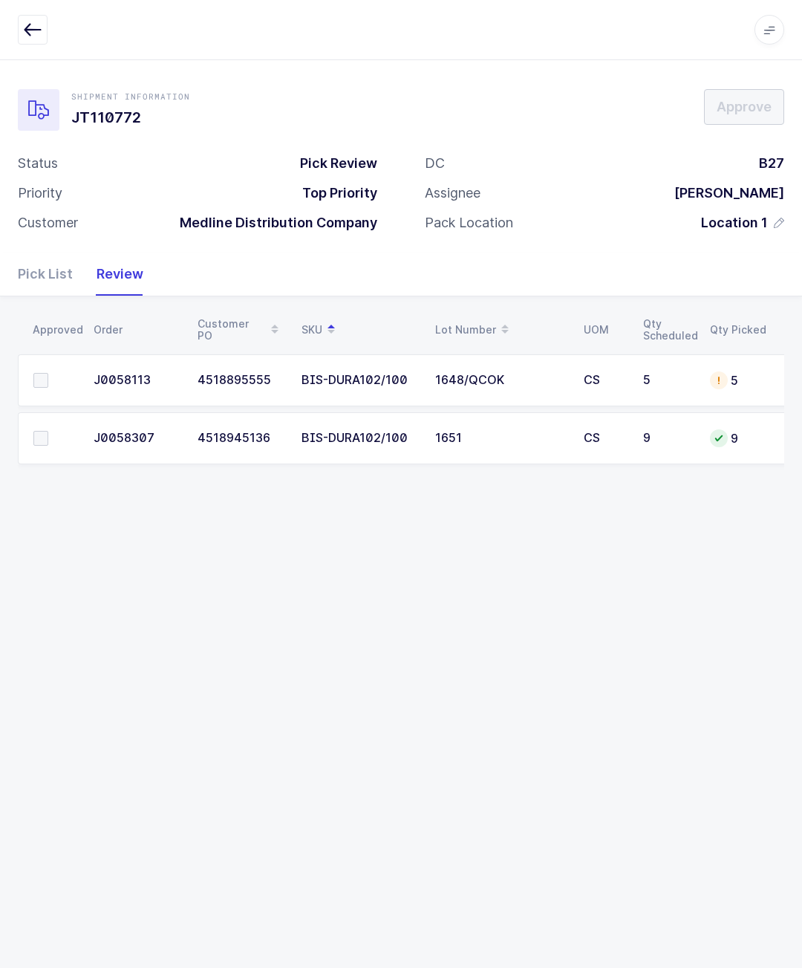
click at [33, 384] on span at bounding box center [40, 380] width 15 height 15
click at [48, 373] on input "checkbox" at bounding box center [48, 373] width 0 height 0
click at [35, 435] on span at bounding box center [40, 438] width 15 height 15
click at [48, 431] on input "checkbox" at bounding box center [48, 431] width 0 height 0
click at [169, 354] on td "J0058113" at bounding box center [137, 380] width 104 height 52
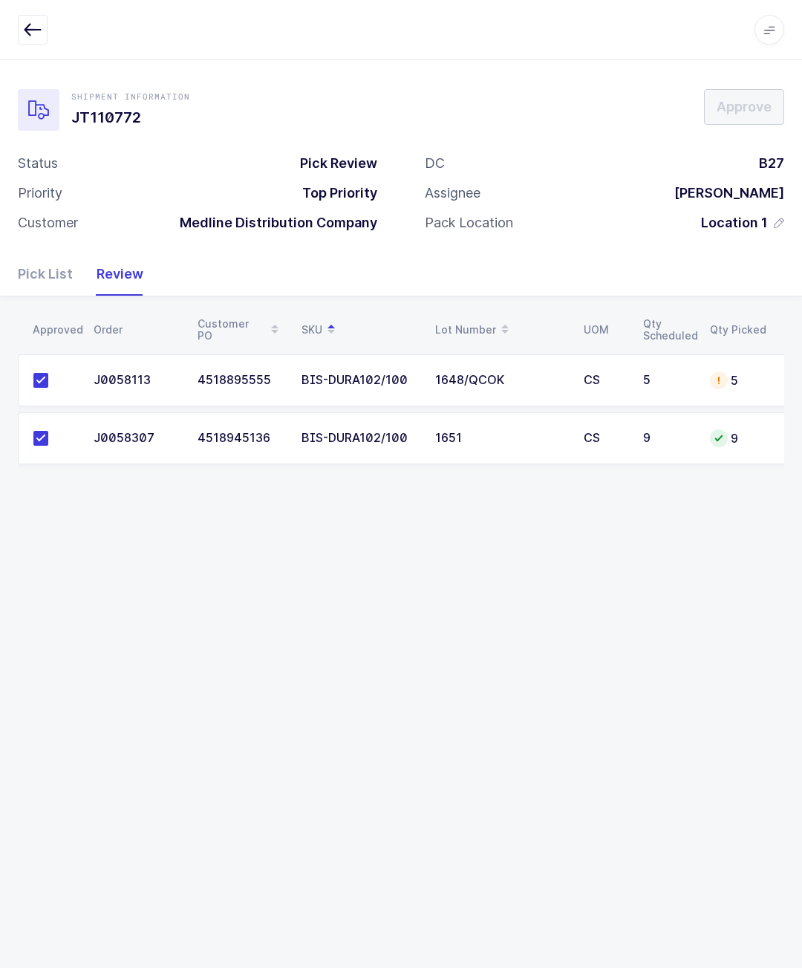
click at [13, 26] on div "Apps Core Warehouse Admin Mission Control Purchasing Glenn R. Logout Account Gl…" at bounding box center [401, 30] width 802 height 60
click at [7, 38] on div "Apps Core Warehouse Admin Mission Control Purchasing Glenn R. Logout Account Gl…" at bounding box center [401, 30] width 802 height 60
click at [40, 39] on button "button" at bounding box center [33, 30] width 30 height 30
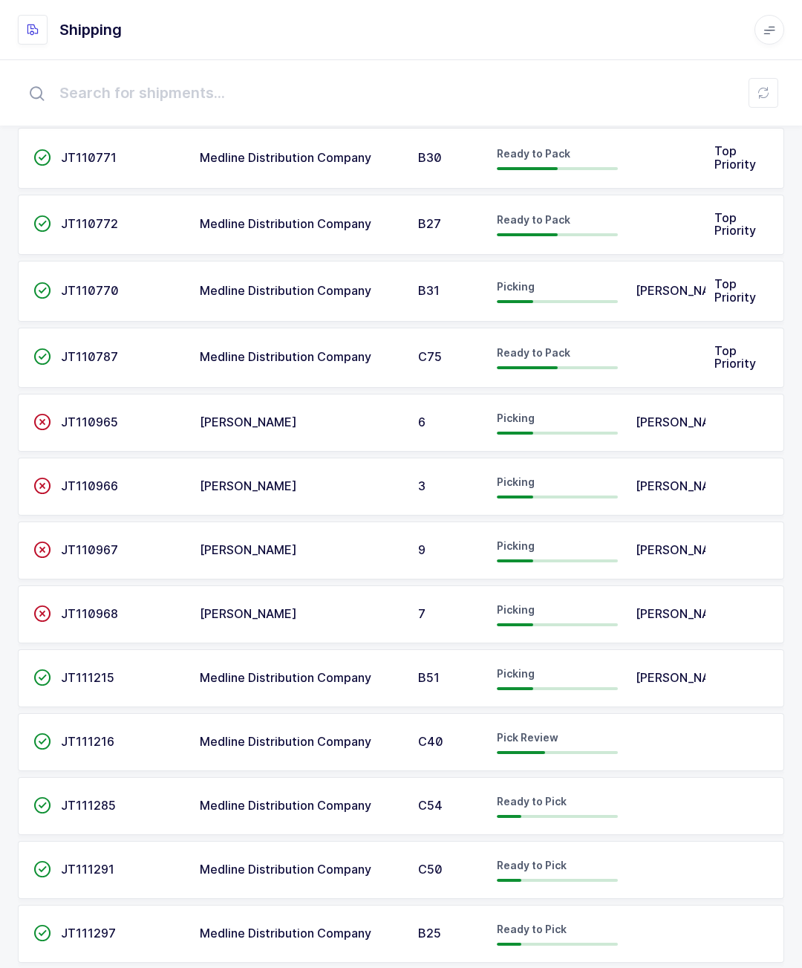
scroll to position [100, 0]
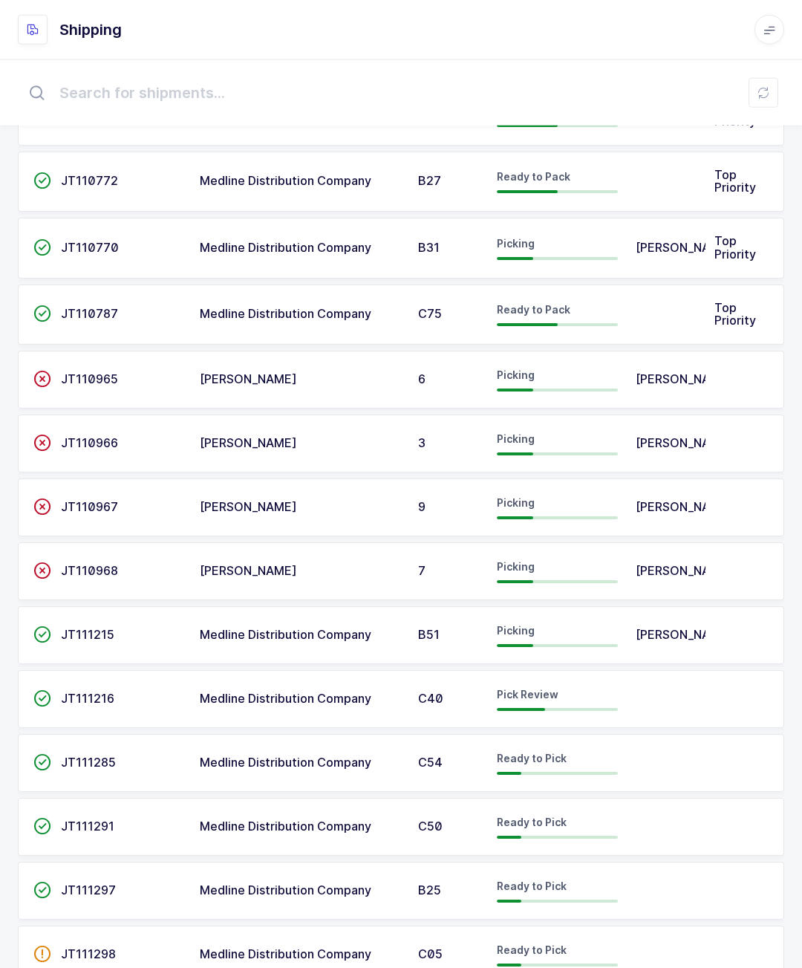
click at [585, 694] on div "Pick Review" at bounding box center [557, 699] width 121 height 24
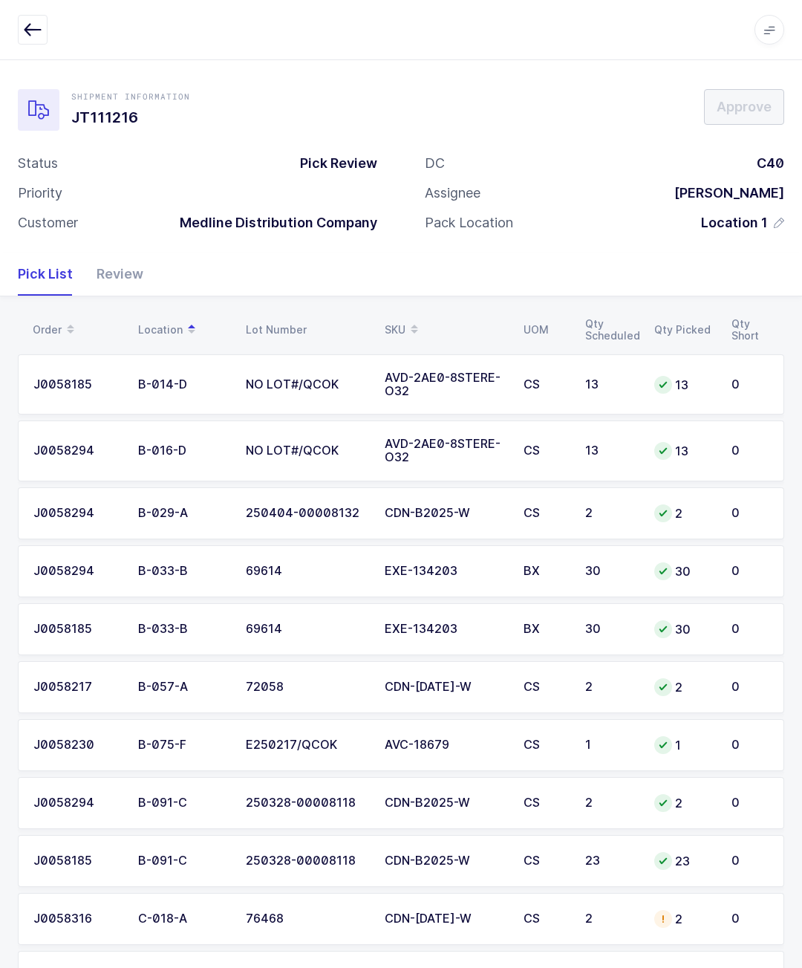
click at [14, 7] on div "Apps Core [GEOGRAPHIC_DATA] Admin Mission Control Purchasing [PERSON_NAME] Logo…" at bounding box center [401, 30] width 802 height 60
click at [37, 36] on icon "button" at bounding box center [33, 30] width 18 height 18
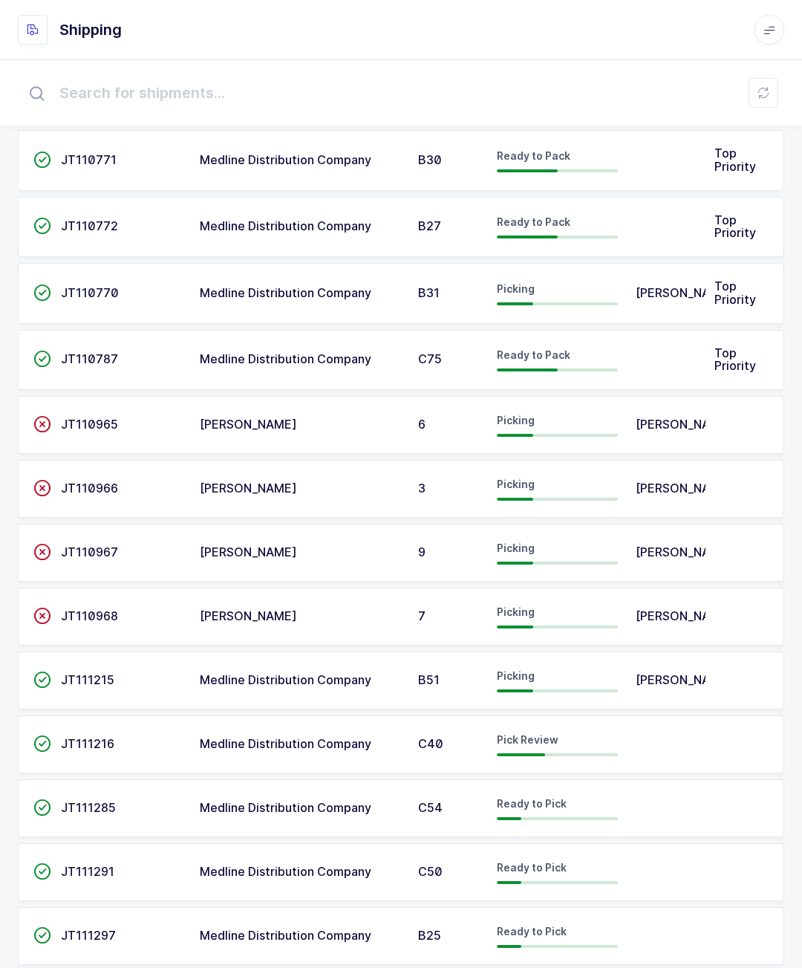
scroll to position [53, 0]
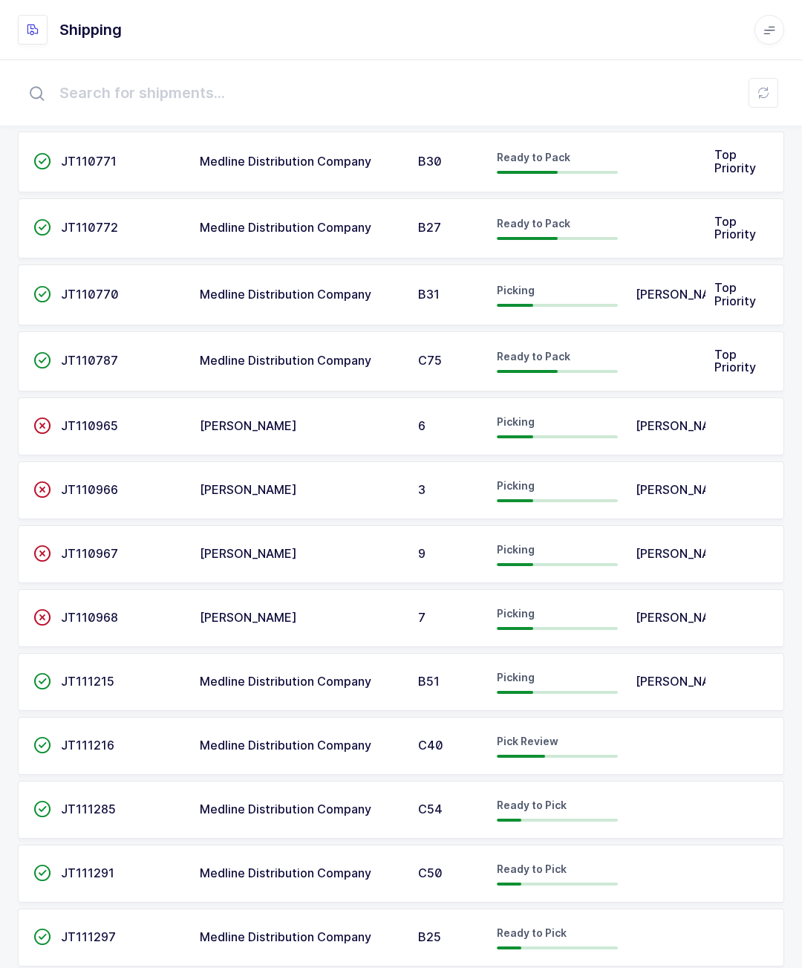
click at [611, 740] on div "Pick Review" at bounding box center [557, 746] width 121 height 24
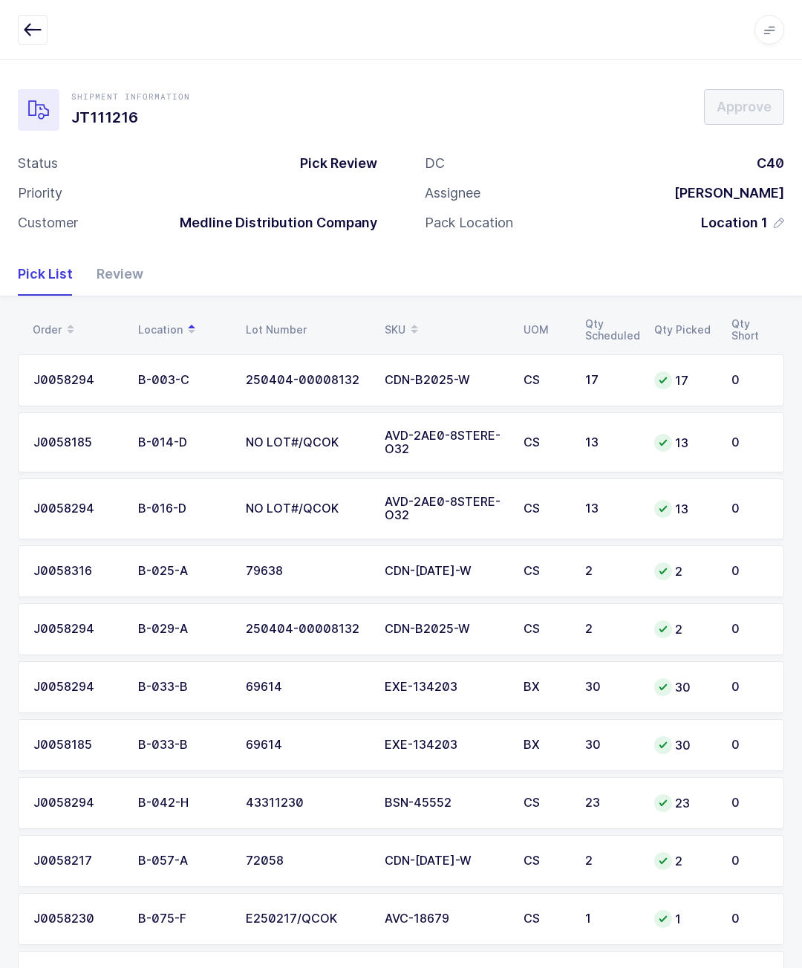
click at [131, 264] on div "Review" at bounding box center [114, 274] width 59 height 43
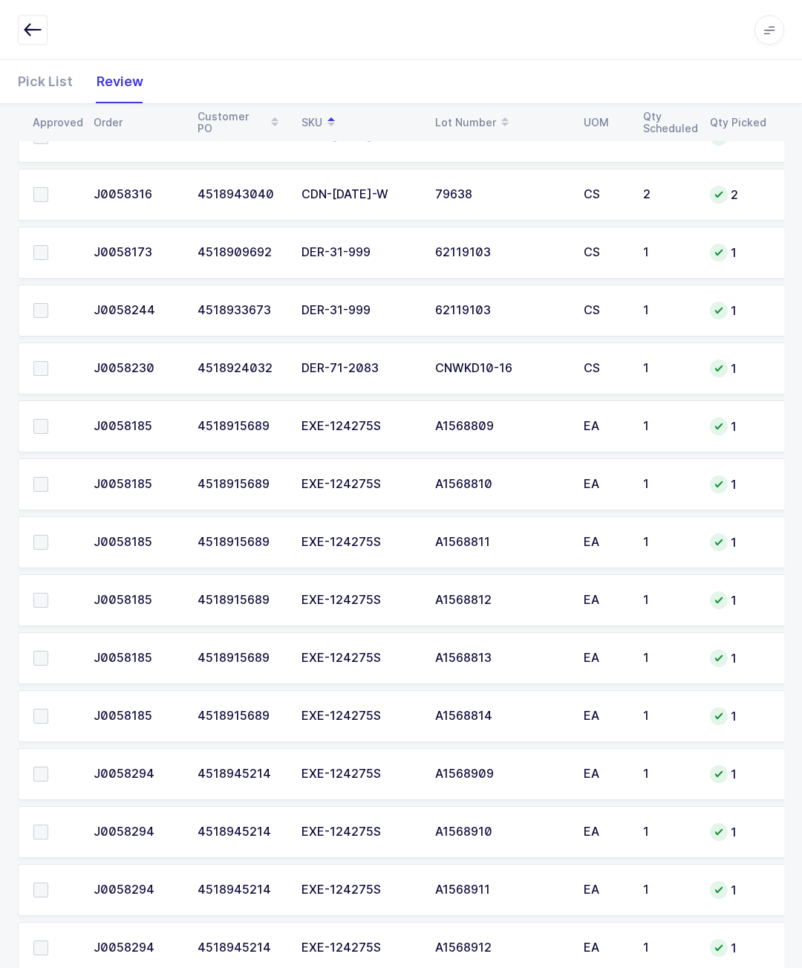
scroll to position [725, 0]
click at [48, 362] on label at bounding box center [54, 367] width 42 height 15
click at [48, 360] on input "checkbox" at bounding box center [48, 360] width 0 height 0
click at [36, 248] on span at bounding box center [40, 251] width 15 height 15
click at [48, 244] on input "checkbox" at bounding box center [48, 244] width 0 height 0
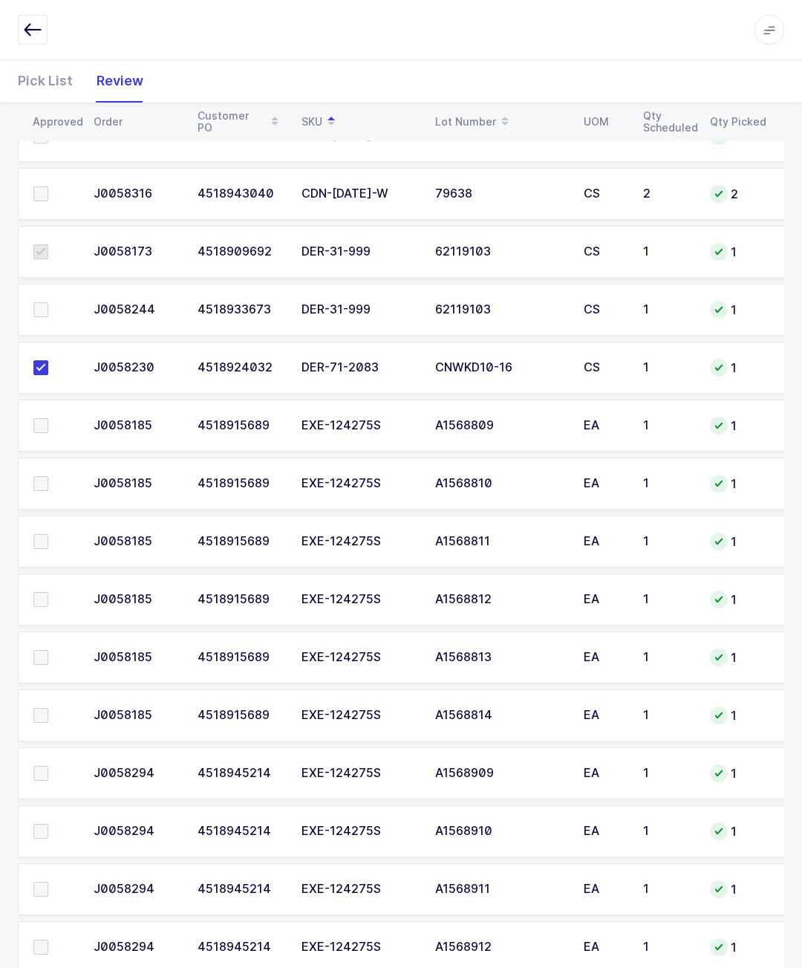
click at [46, 302] on span at bounding box center [40, 309] width 15 height 15
click at [48, 302] on input "checkbox" at bounding box center [48, 302] width 0 height 0
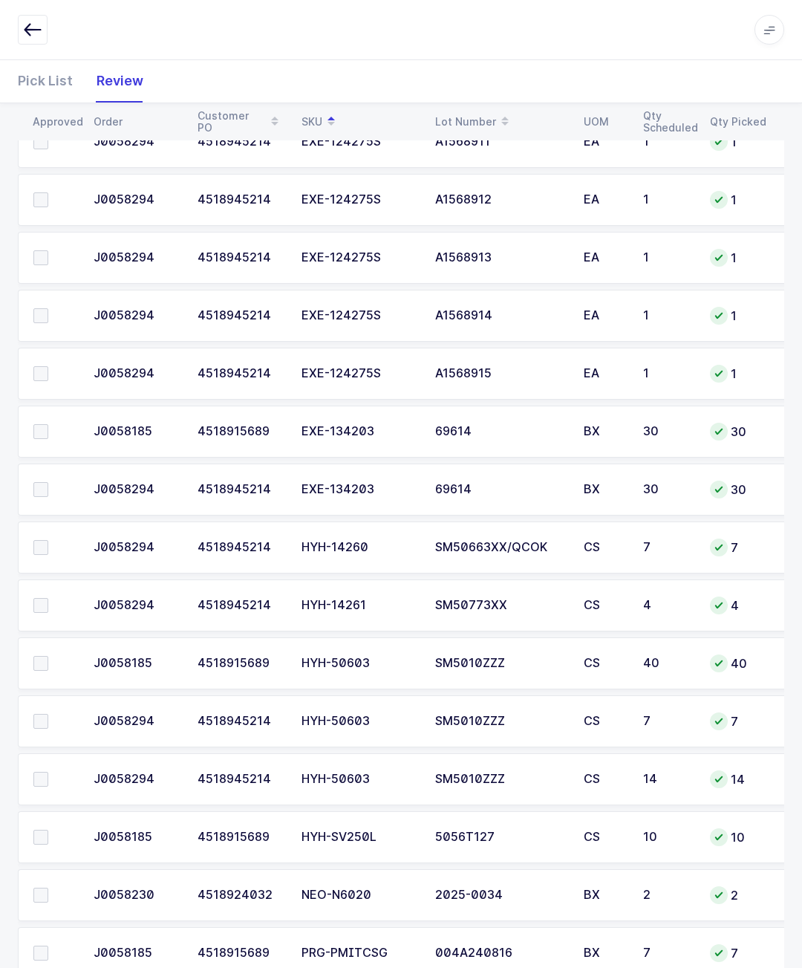
scroll to position [1508, 0]
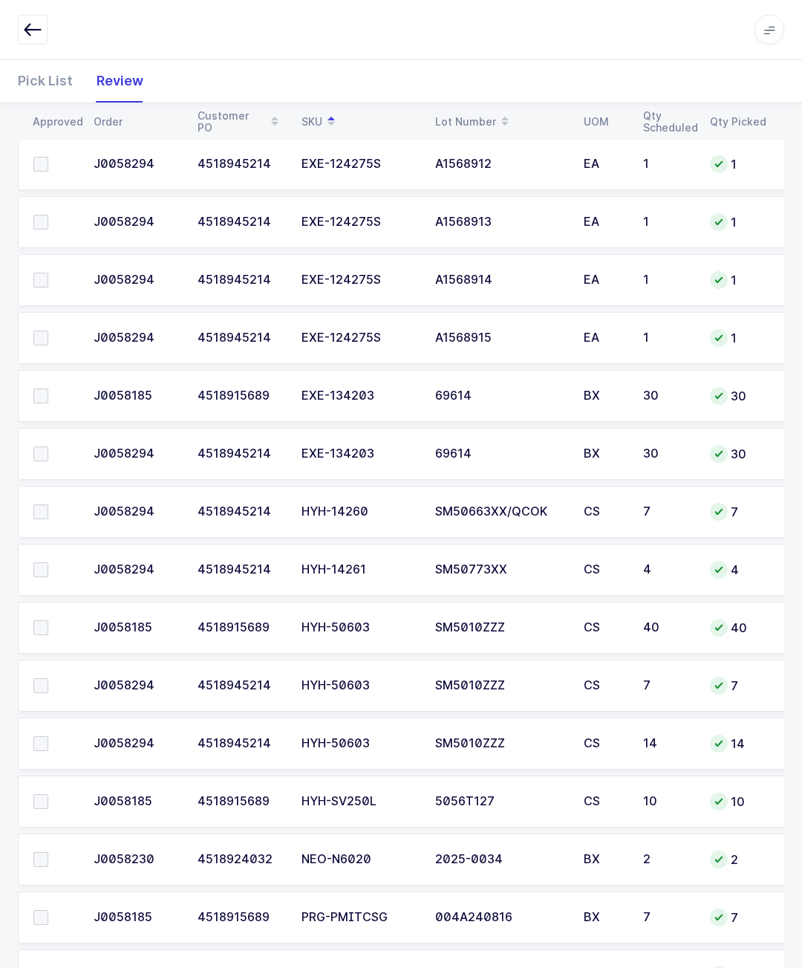
click at [64, 797] on label at bounding box center [54, 801] width 42 height 15
click at [48, 794] on input "checkbox" at bounding box center [48, 794] width 0 height 0
click at [41, 513] on span at bounding box center [40, 511] width 15 height 15
click at [48, 504] on input "checkbox" at bounding box center [48, 504] width 0 height 0
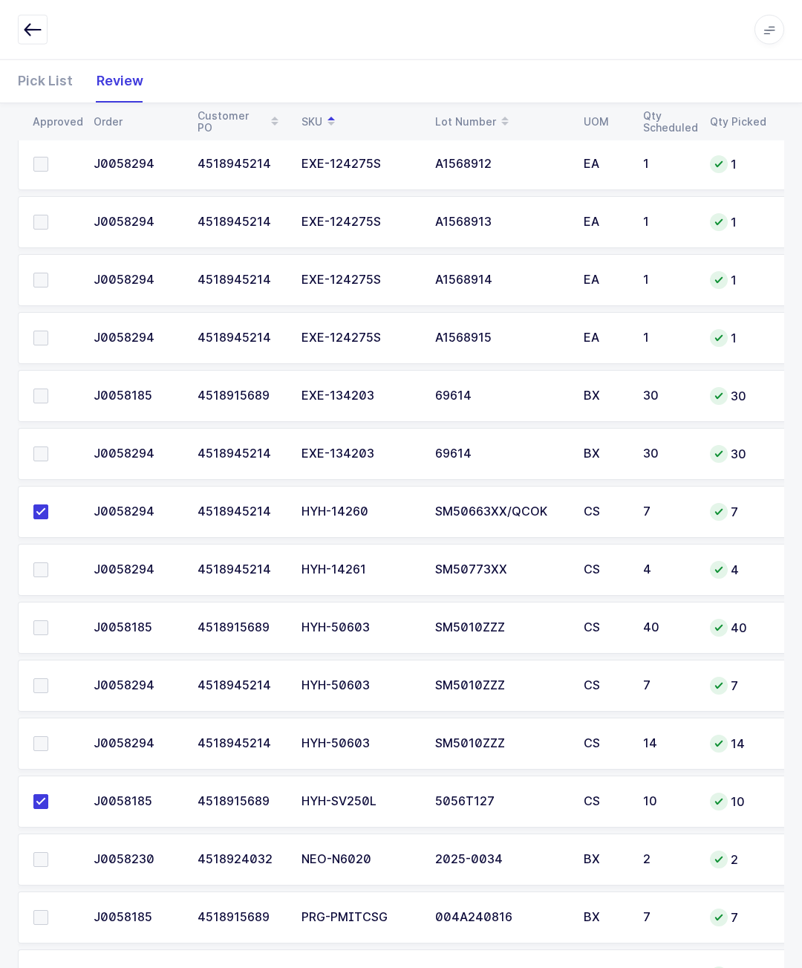
click at [59, 852] on label at bounding box center [54, 859] width 42 height 15
click at [48, 852] on input "checkbox" at bounding box center [48, 852] width 0 height 0
click at [48, 551] on td at bounding box center [51, 570] width 67 height 52
click at [36, 562] on span at bounding box center [40, 569] width 15 height 15
click at [48, 562] on input "checkbox" at bounding box center [48, 562] width 0 height 0
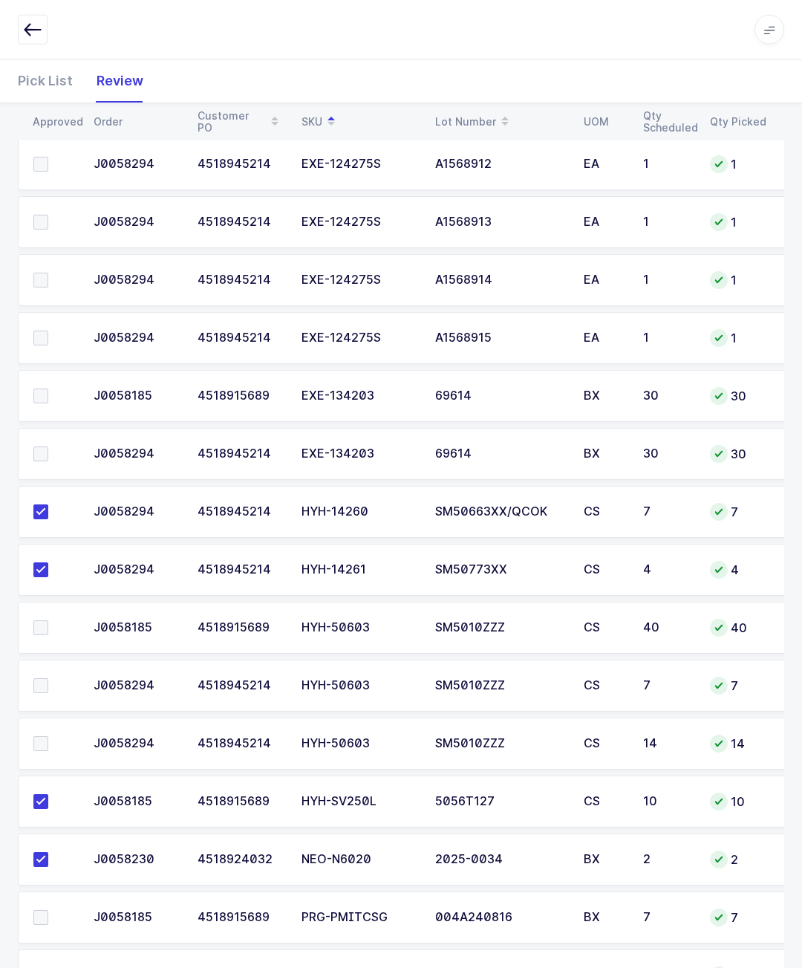
click at [54, 623] on label at bounding box center [54, 627] width 42 height 15
click at [48, 620] on input "checkbox" at bounding box center [48, 620] width 0 height 0
click at [54, 739] on label at bounding box center [54, 743] width 42 height 15
click at [48, 736] on input "checkbox" at bounding box center [48, 736] width 0 height 0
click at [36, 678] on span at bounding box center [40, 685] width 15 height 15
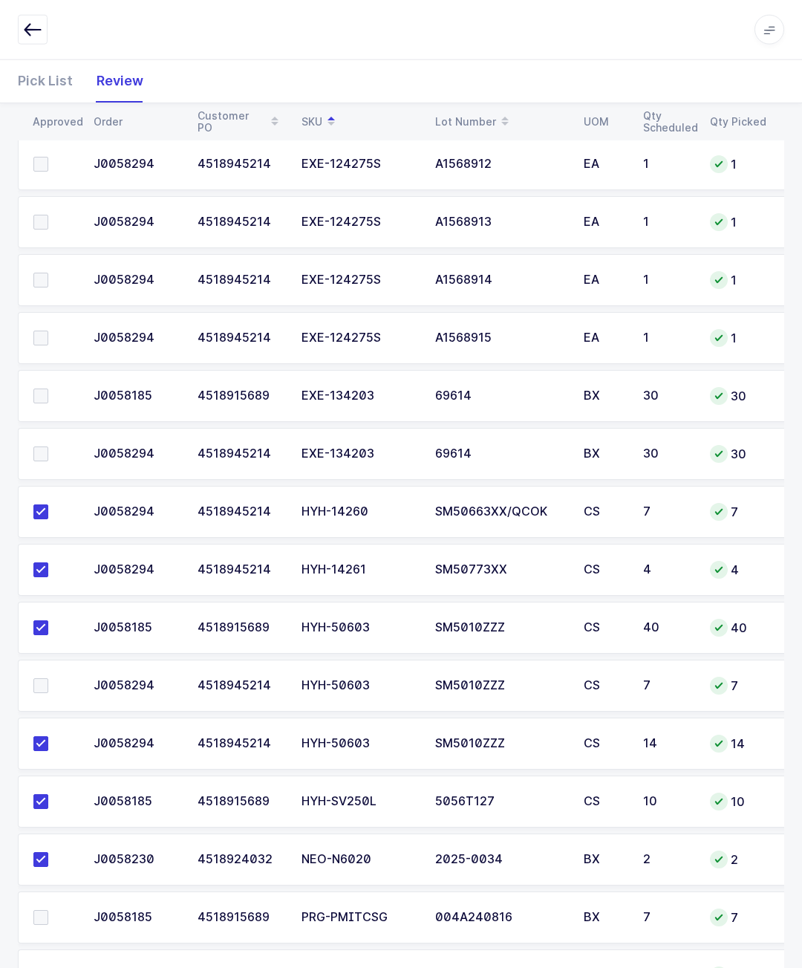
click at [48, 678] on input "checkbox" at bounding box center [48, 678] width 0 height 0
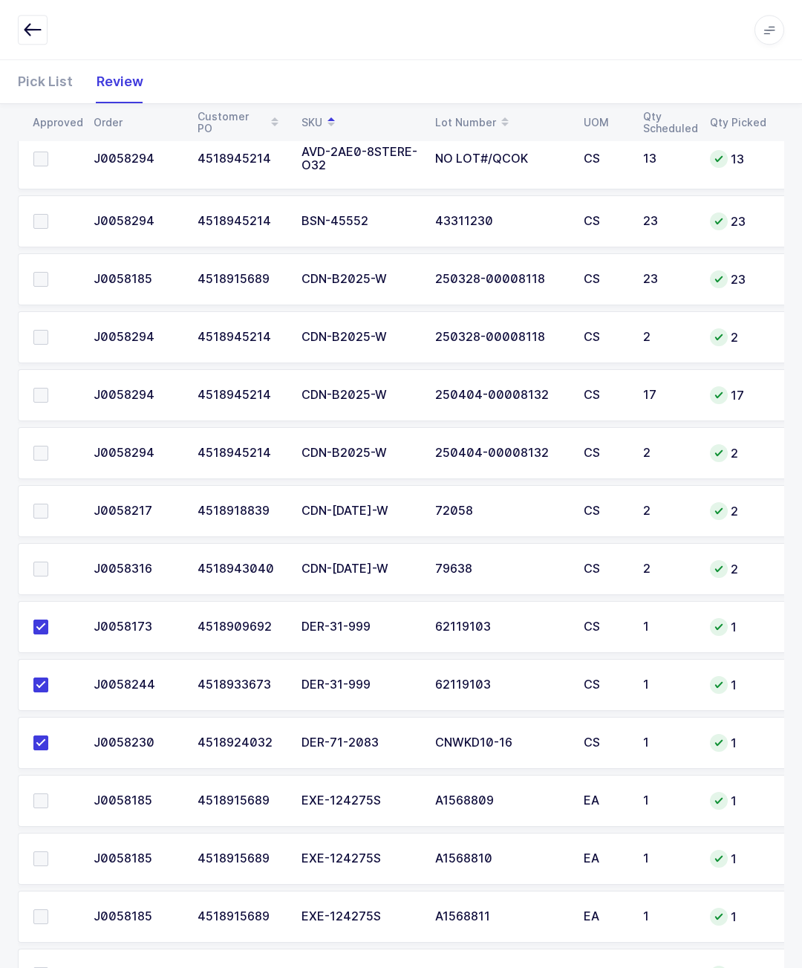
scroll to position [349, 0]
click at [53, 277] on label at bounding box center [54, 280] width 42 height 15
click at [48, 273] on input "checkbox" at bounding box center [48, 273] width 0 height 0
click at [44, 339] on span at bounding box center [40, 338] width 15 height 15
click at [48, 331] on input "checkbox" at bounding box center [48, 331] width 0 height 0
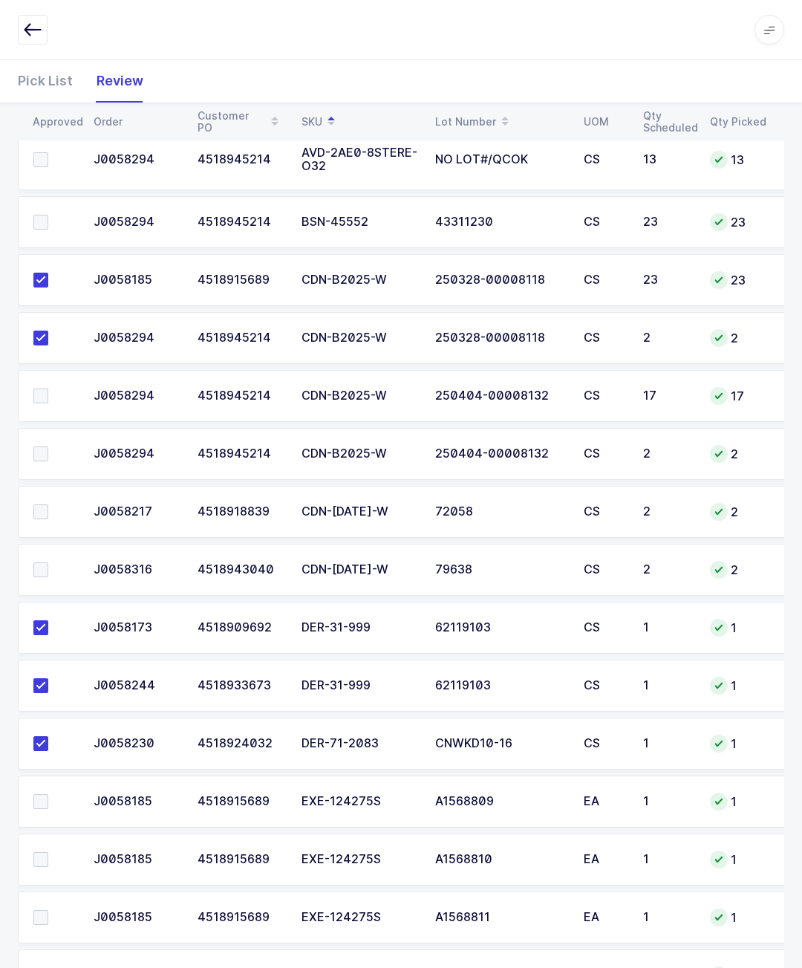
click at [43, 392] on span at bounding box center [40, 395] width 15 height 15
click at [48, 388] on input "checkbox" at bounding box center [48, 388] width 0 height 0
click at [48, 449] on span at bounding box center [40, 453] width 15 height 15
click at [48, 446] on input "checkbox" at bounding box center [48, 446] width 0 height 0
click at [42, 571] on span at bounding box center [40, 569] width 15 height 15
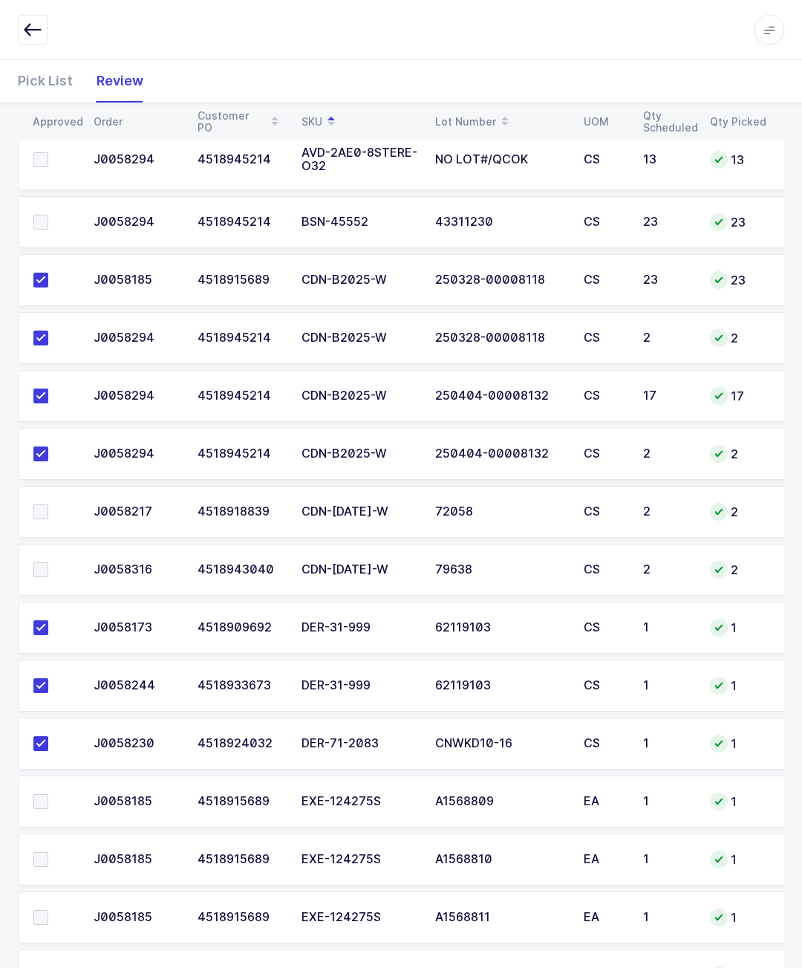
click at [48, 562] on input "checkbox" at bounding box center [48, 562] width 0 height 0
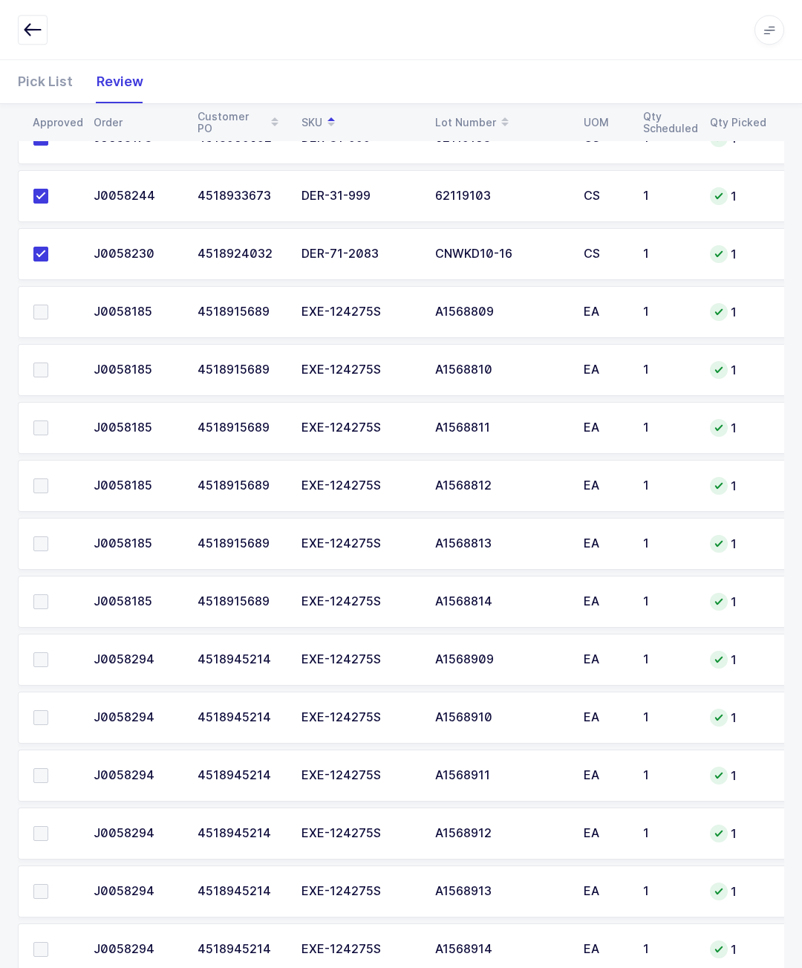
scroll to position [836, 0]
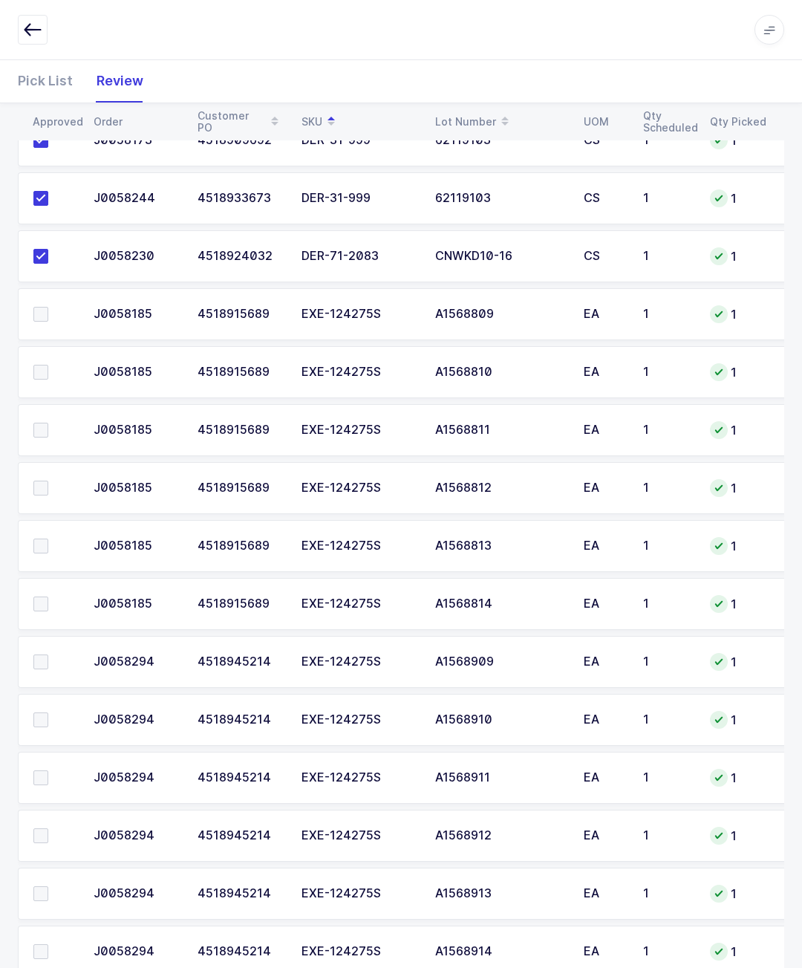
click at [40, 316] on span at bounding box center [40, 314] width 15 height 15
click at [48, 307] on input "checkbox" at bounding box center [48, 307] width 0 height 0
click at [32, 386] on td at bounding box center [51, 372] width 67 height 52
click at [30, 363] on td at bounding box center [51, 372] width 67 height 52
click at [39, 356] on td at bounding box center [51, 372] width 67 height 52
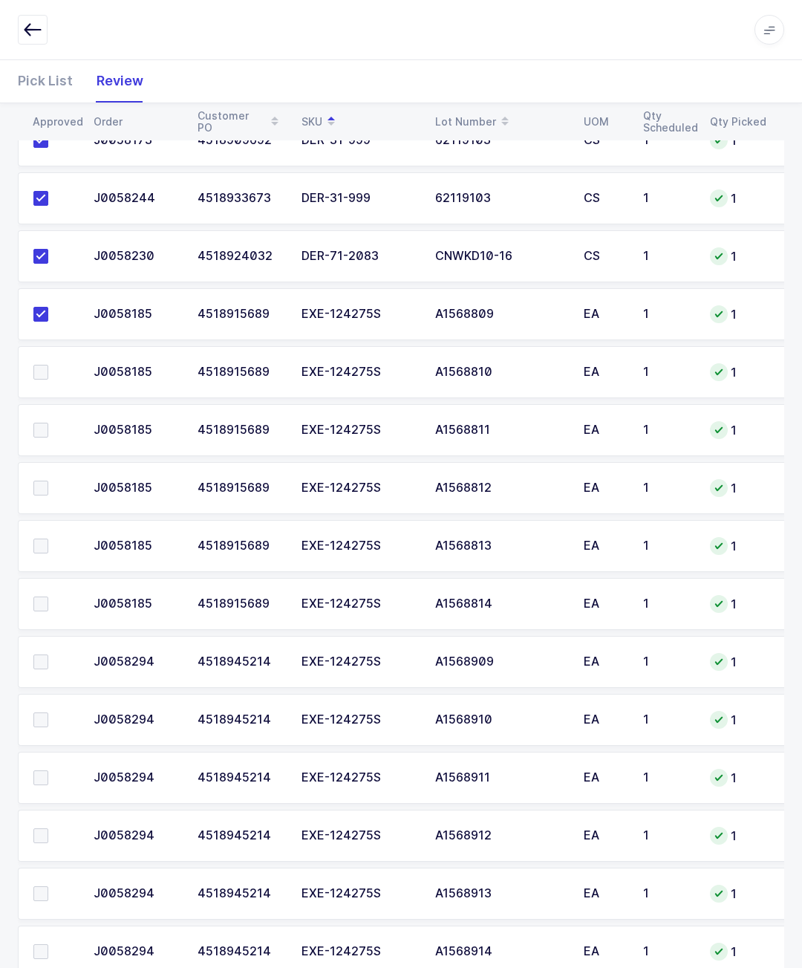
click at [44, 369] on span at bounding box center [40, 372] width 15 height 15
click at [48, 365] on input "checkbox" at bounding box center [48, 365] width 0 height 0
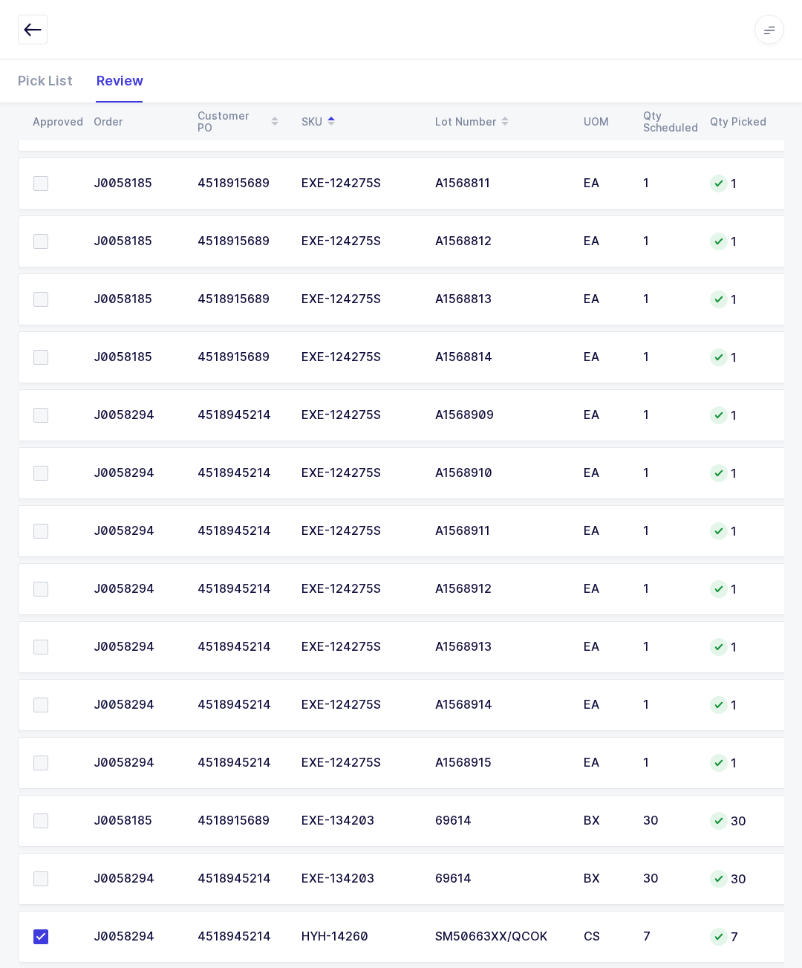
scroll to position [1084, 0]
click at [43, 755] on span at bounding box center [40, 762] width 15 height 15
click at [48, 755] on input "checkbox" at bounding box center [48, 755] width 0 height 0
click at [39, 701] on span at bounding box center [40, 704] width 15 height 15
click at [48, 697] on input "checkbox" at bounding box center [48, 697] width 0 height 0
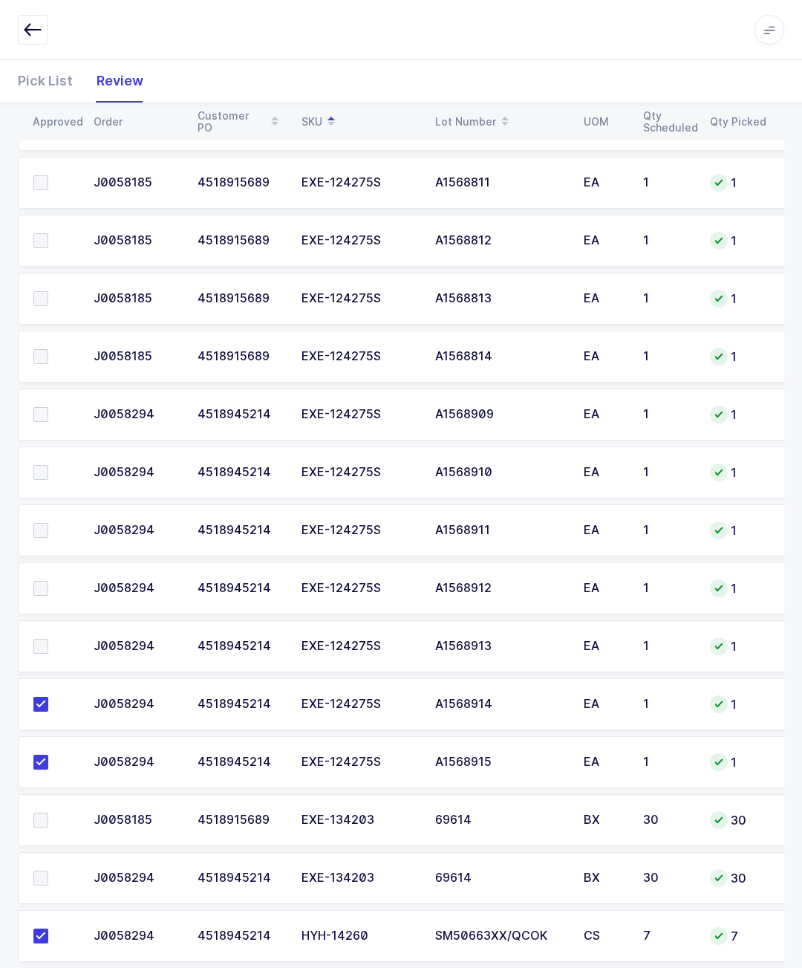
click at [42, 645] on span at bounding box center [40, 646] width 15 height 15
click at [48, 639] on input "checkbox" at bounding box center [48, 639] width 0 height 0
click at [39, 585] on span at bounding box center [40, 588] width 15 height 15
click at [48, 581] on input "checkbox" at bounding box center [48, 581] width 0 height 0
click at [55, 523] on label at bounding box center [54, 530] width 42 height 15
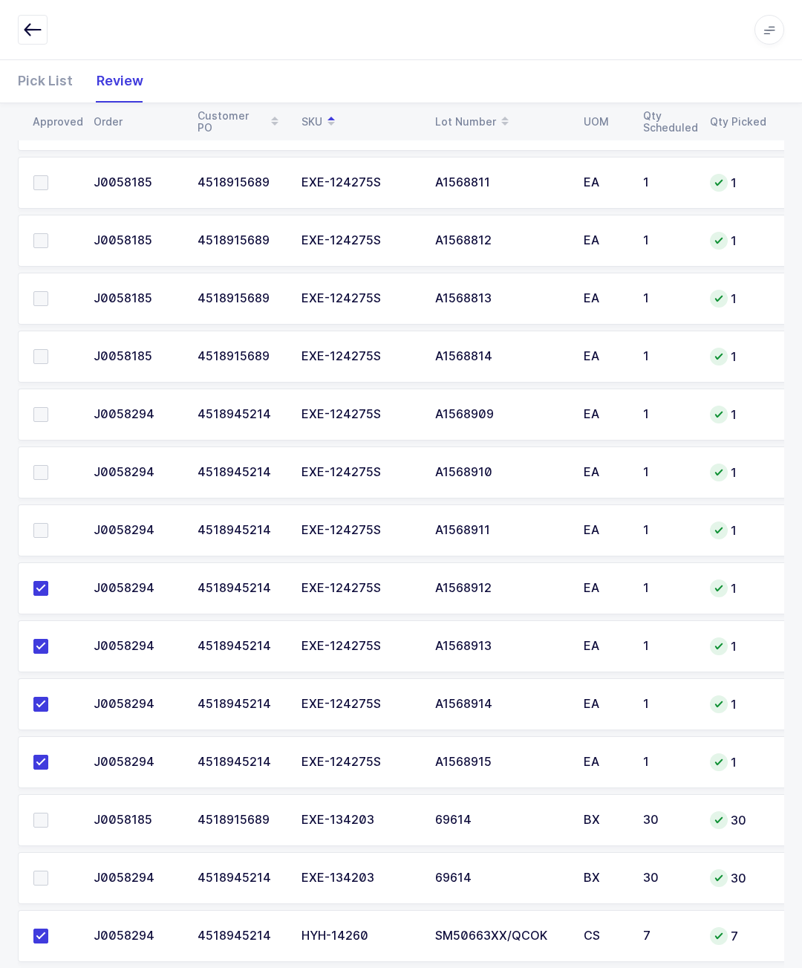
click at [48, 523] on input "checkbox" at bounding box center [48, 523] width 0 height 0
click at [43, 468] on span at bounding box center [40, 472] width 15 height 15
click at [48, 465] on input "checkbox" at bounding box center [48, 465] width 0 height 0
click at [39, 417] on span at bounding box center [40, 414] width 15 height 15
click at [48, 407] on input "checkbox" at bounding box center [48, 407] width 0 height 0
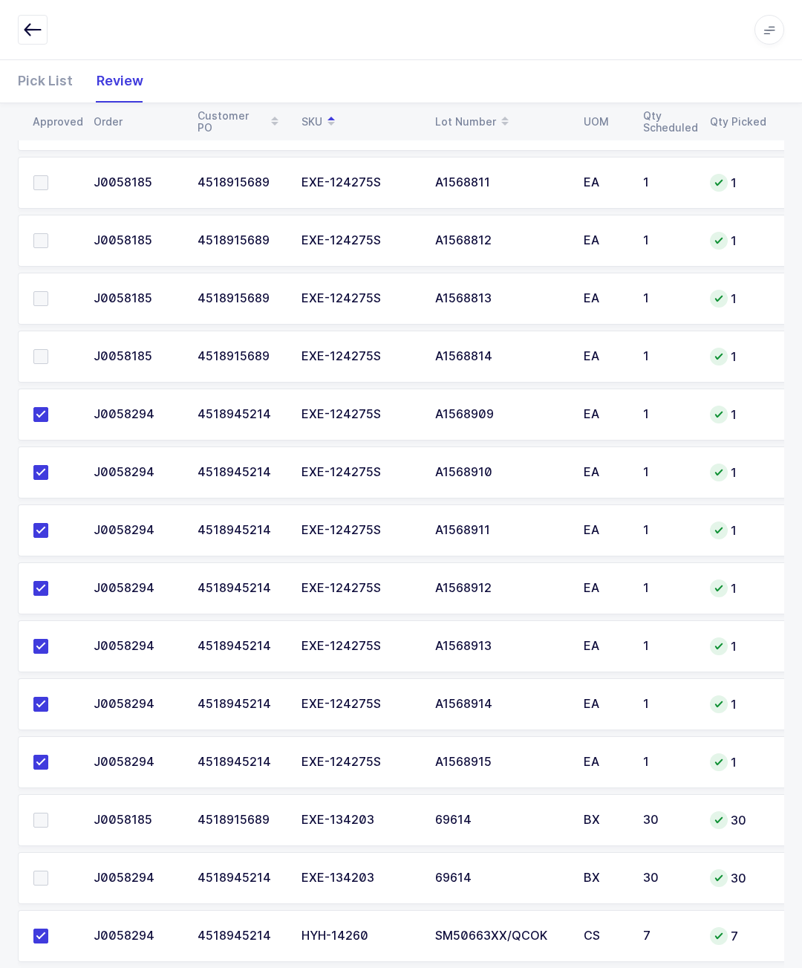
click at [30, 358] on td at bounding box center [51, 357] width 67 height 52
click at [41, 351] on span at bounding box center [40, 356] width 15 height 15
click at [48, 349] on input "checkbox" at bounding box center [48, 349] width 0 height 0
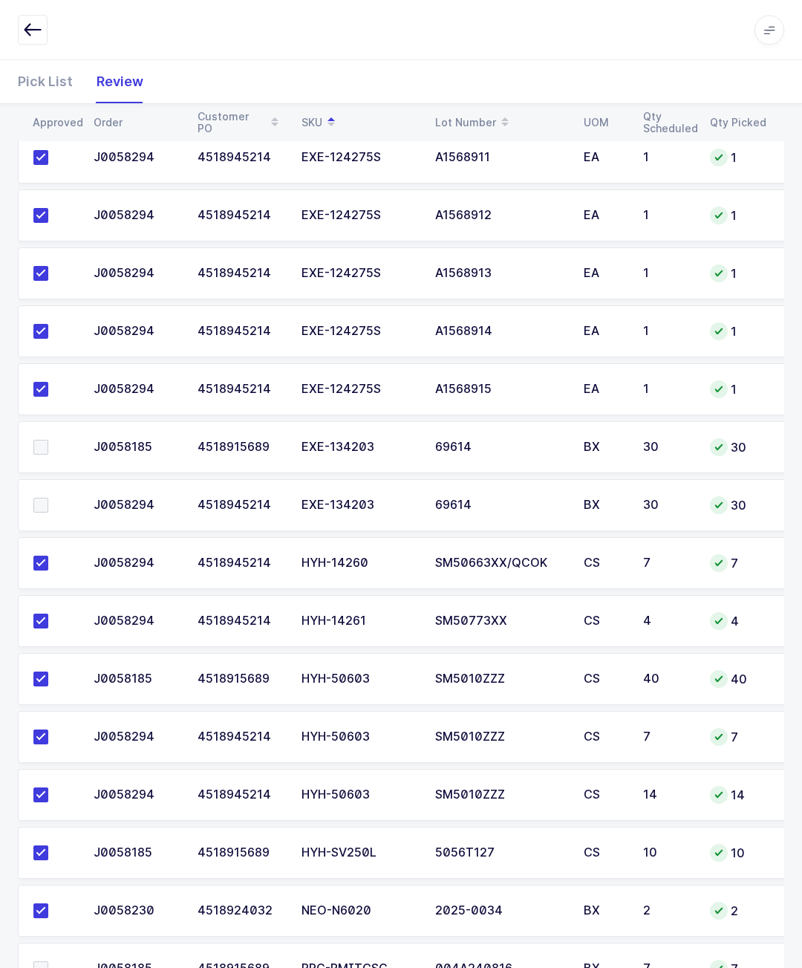
scroll to position [1508, 0]
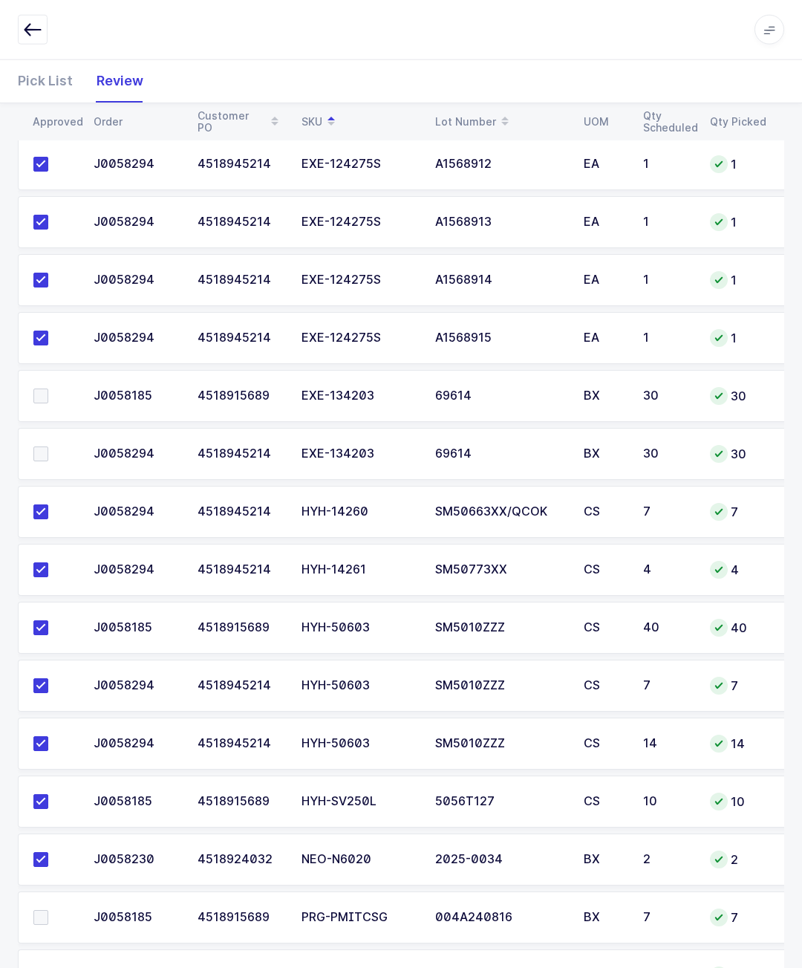
click at [37, 910] on span at bounding box center [40, 917] width 15 height 15
click at [48, 910] on input "checkbox" at bounding box center [48, 910] width 0 height 0
click at [33, 967] on span at bounding box center [40, 975] width 15 height 15
click at [48, 967] on input "checkbox" at bounding box center [48, 968] width 0 height 0
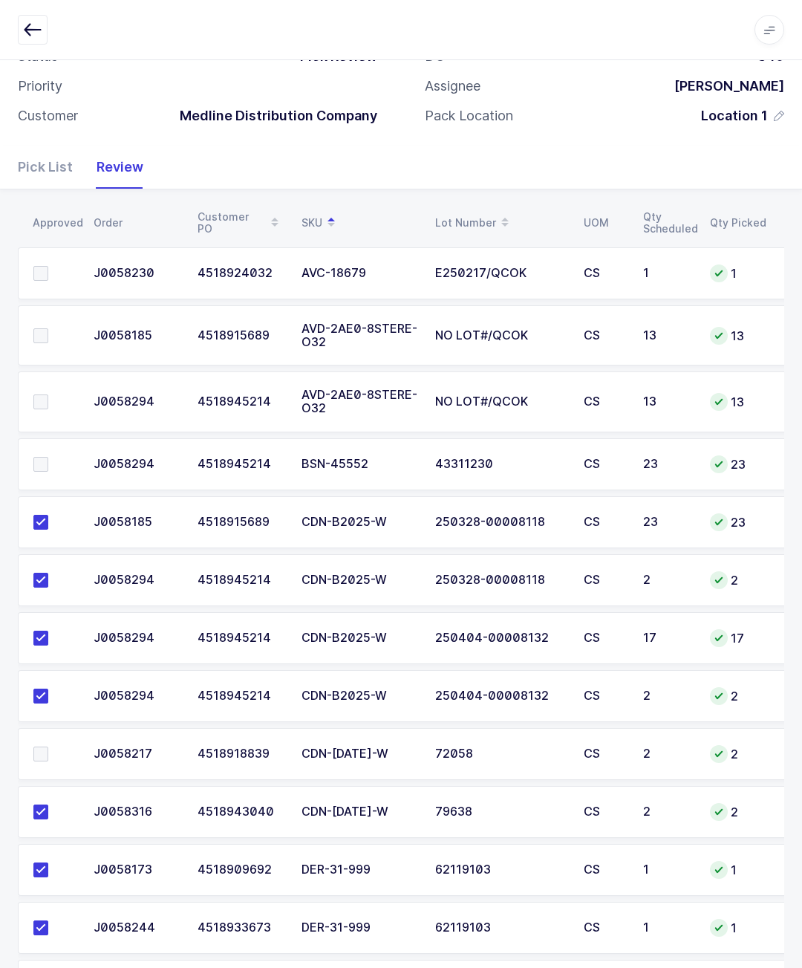
scroll to position [0, 0]
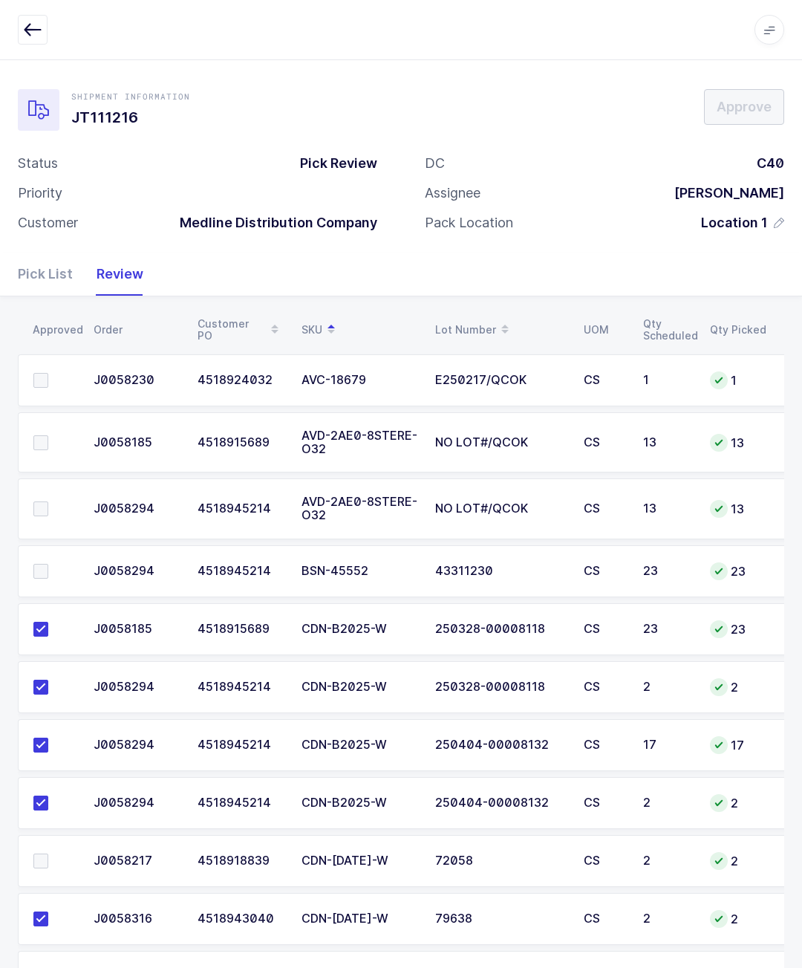
click at [56, 428] on td at bounding box center [51, 442] width 67 height 61
click at [30, 443] on td at bounding box center [51, 442] width 67 height 61
click at [38, 446] on span at bounding box center [40, 442] width 15 height 15
click at [48, 435] on input "checkbox" at bounding box center [48, 435] width 0 height 0
click at [42, 504] on span at bounding box center [40, 508] width 15 height 15
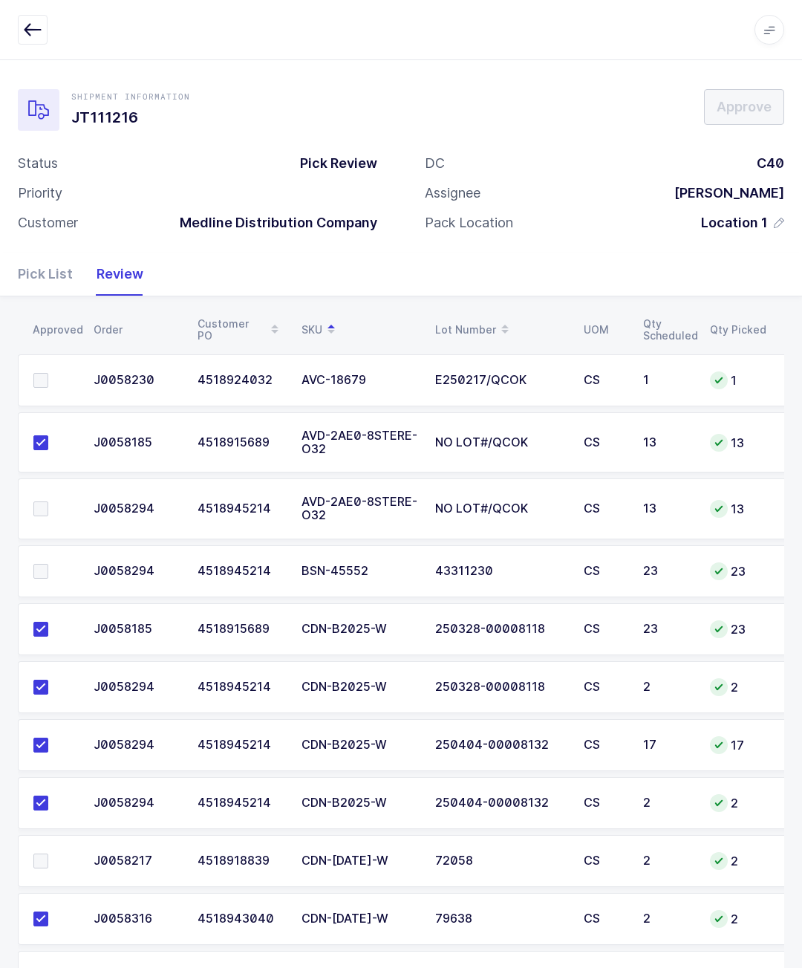
click at [48, 501] on input "checkbox" at bounding box center [48, 501] width 0 height 0
click at [27, 372] on td at bounding box center [51, 380] width 67 height 52
click at [56, 374] on label at bounding box center [54, 380] width 42 height 15
click at [48, 373] on input "checkbox" at bounding box center [48, 373] width 0 height 0
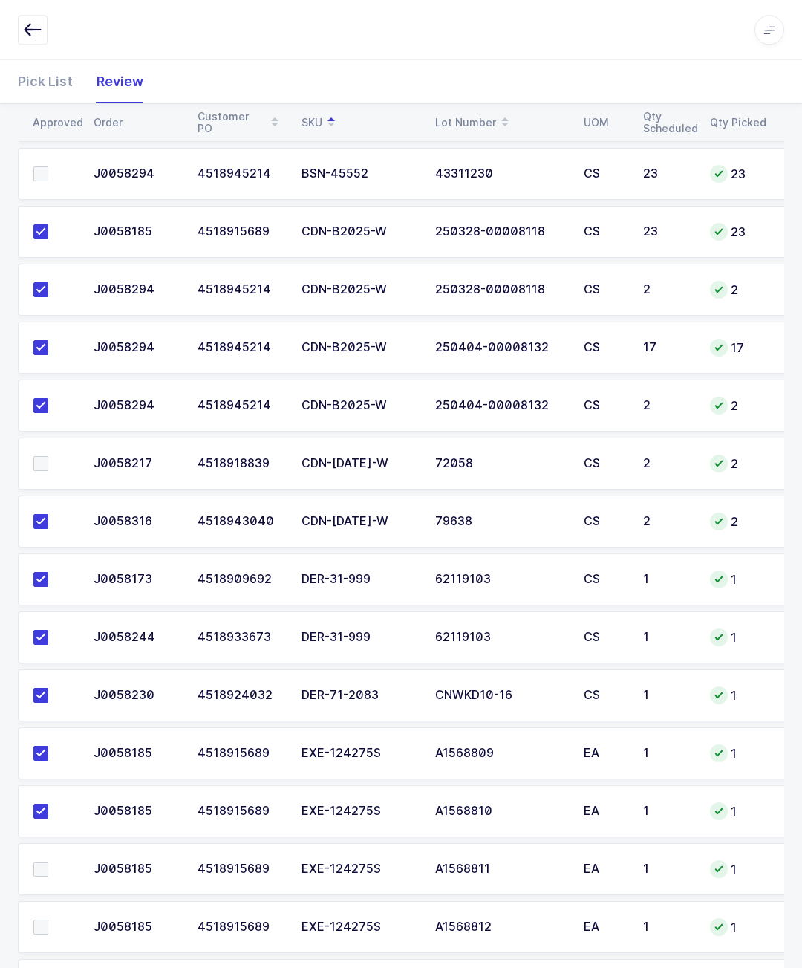
scroll to position [397, 0]
click at [29, 466] on td at bounding box center [51, 464] width 67 height 52
click at [44, 464] on span at bounding box center [40, 464] width 15 height 15
click at [48, 457] on input "checkbox" at bounding box center [48, 457] width 0 height 0
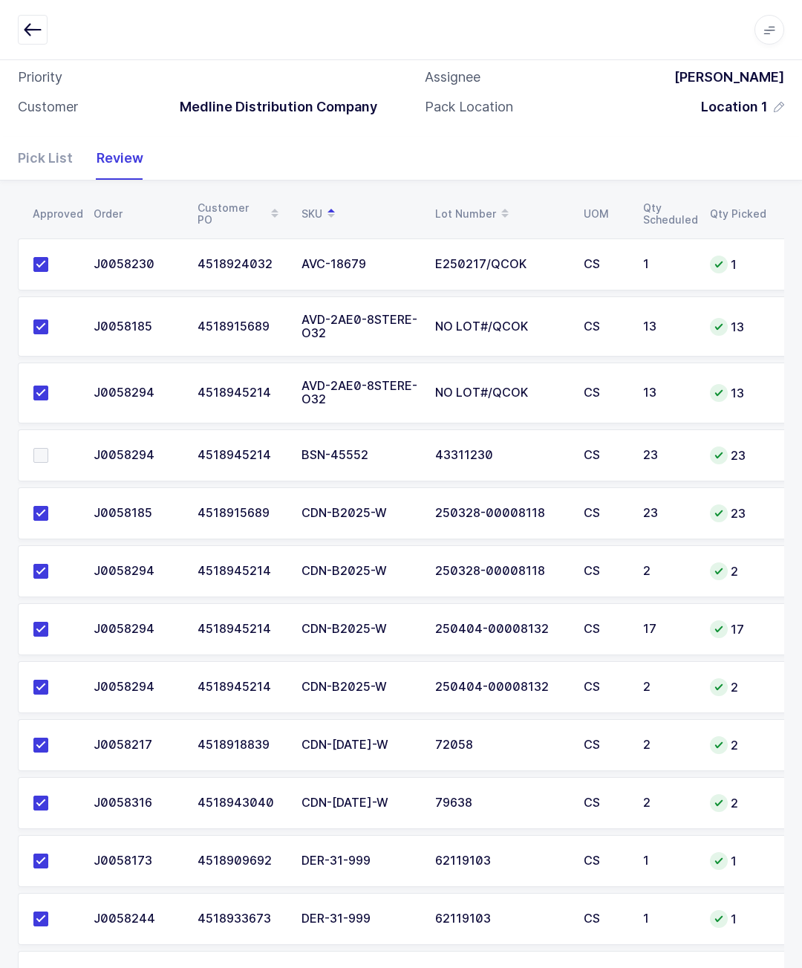
scroll to position [115, 0]
click at [61, 449] on label at bounding box center [54, 456] width 42 height 15
click at [48, 449] on input "checkbox" at bounding box center [48, 449] width 0 height 0
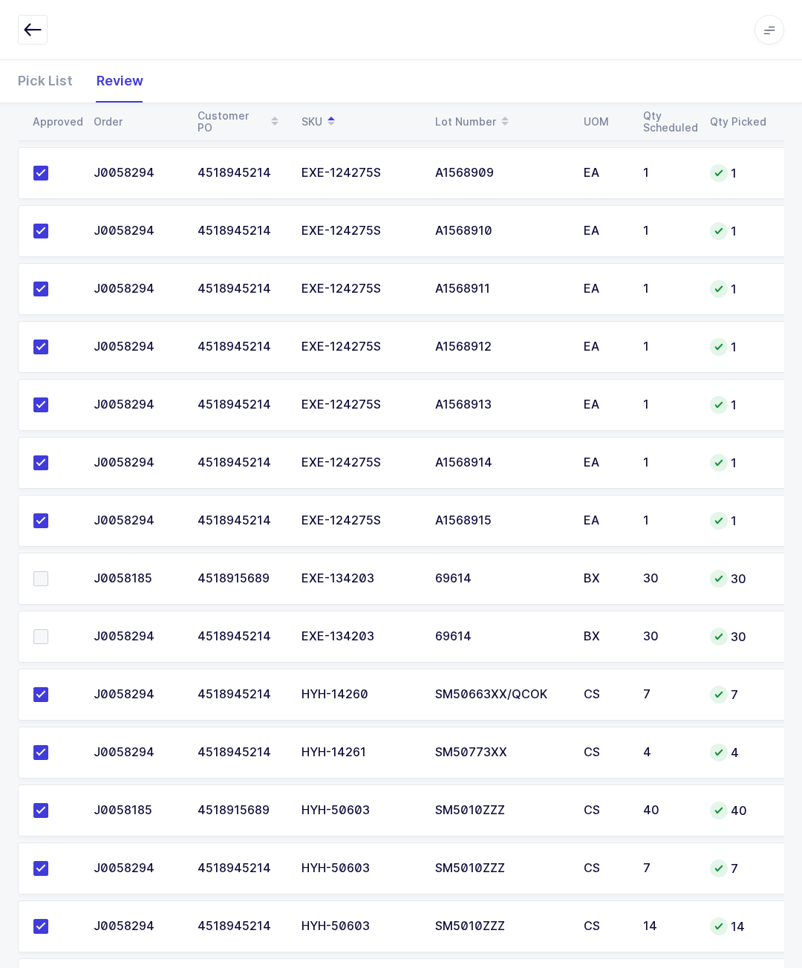
scroll to position [1326, 0]
click at [31, 563] on td at bounding box center [51, 578] width 67 height 52
click at [48, 628] on span at bounding box center [40, 635] width 15 height 15
click at [48, 628] on input "checkbox" at bounding box center [48, 628] width 0 height 0
click at [37, 560] on td at bounding box center [51, 578] width 67 height 52
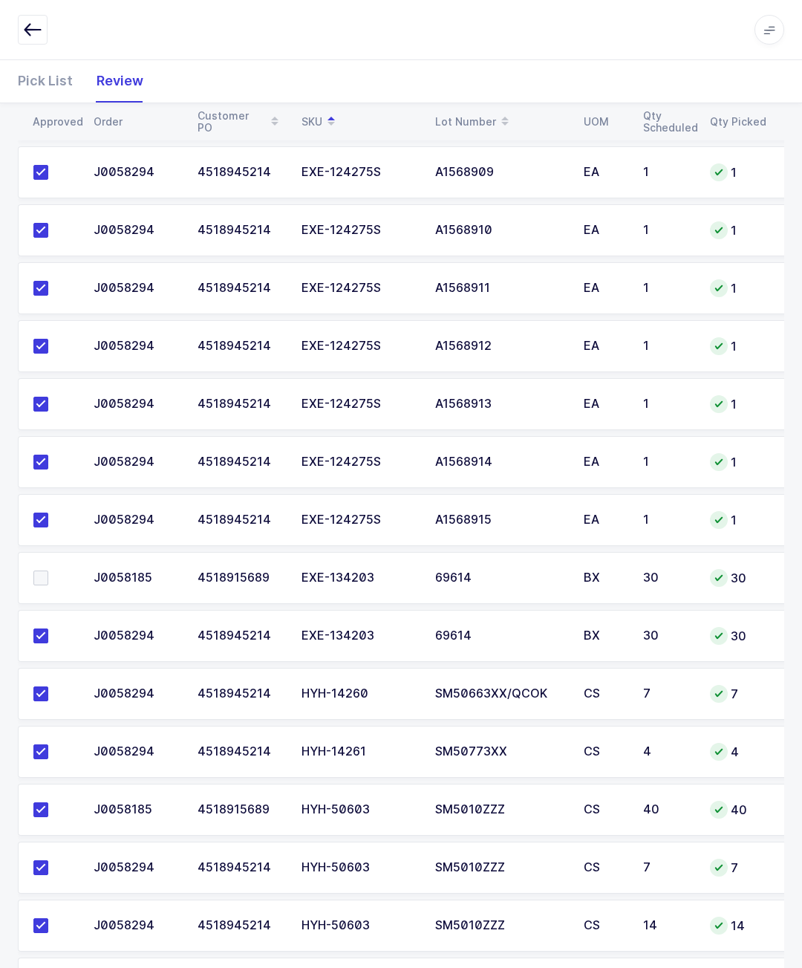
click at [42, 581] on span at bounding box center [40, 577] width 15 height 15
click at [48, 570] on input "checkbox" at bounding box center [48, 570] width 0 height 0
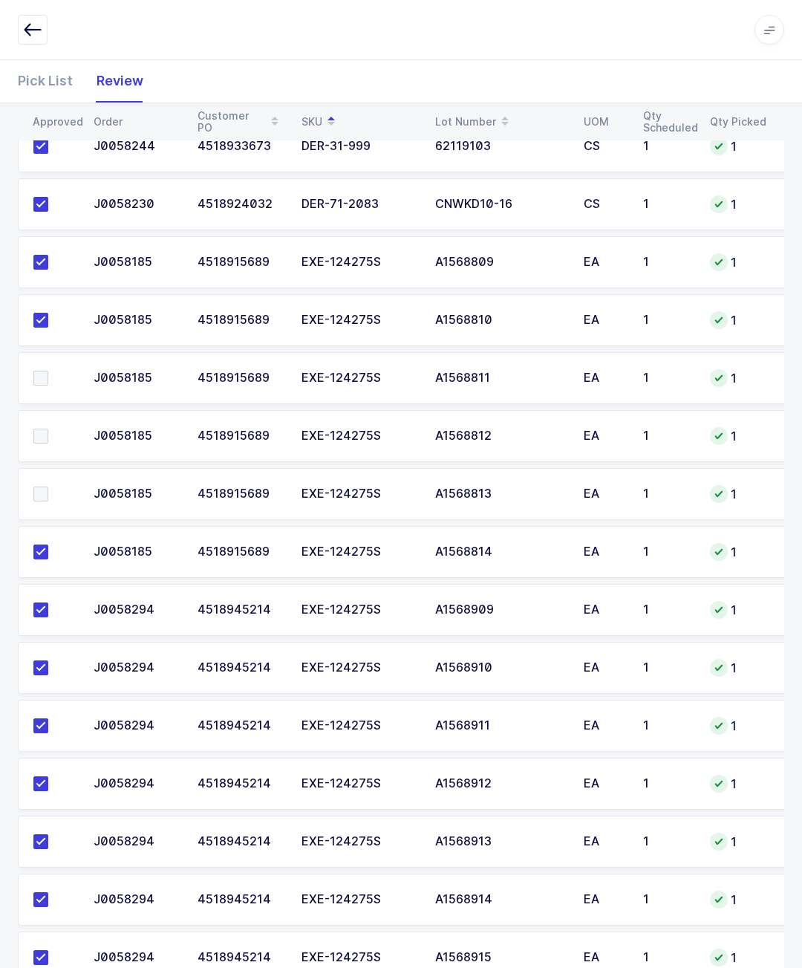
scroll to position [889, 0]
click at [49, 361] on td at bounding box center [51, 377] width 67 height 52
click at [39, 444] on td at bounding box center [51, 435] width 67 height 52
click at [45, 474] on td at bounding box center [51, 493] width 67 height 52
click at [50, 370] on label at bounding box center [54, 377] width 42 height 15
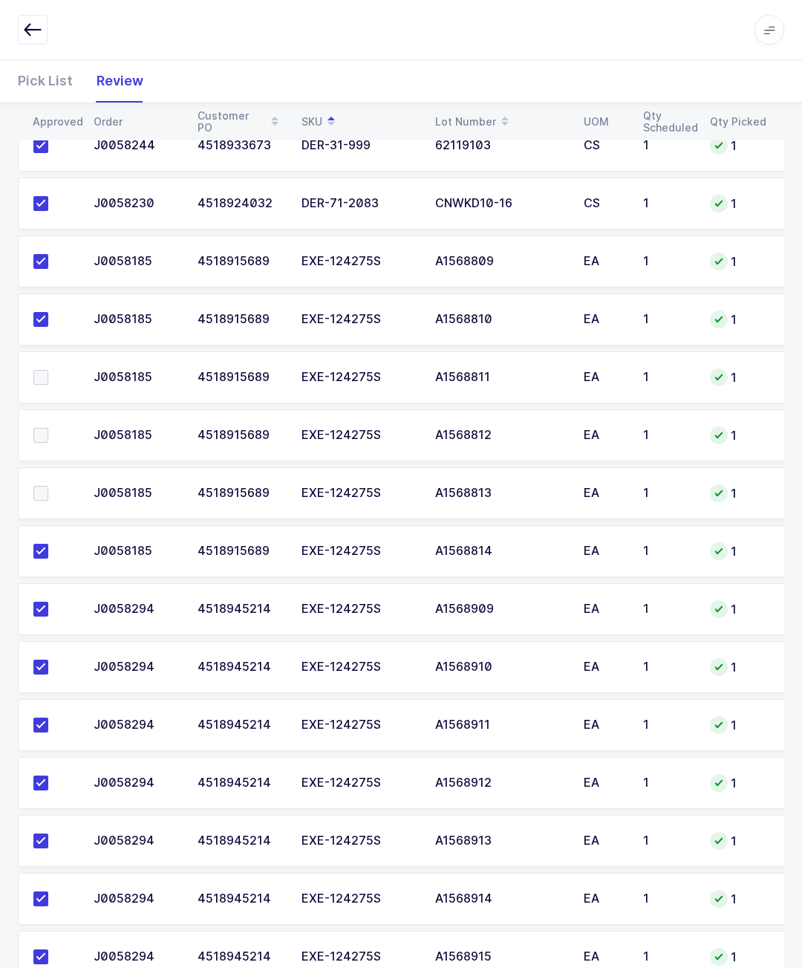
click at [48, 370] on input "checkbox" at bounding box center [48, 370] width 0 height 0
click at [36, 420] on td at bounding box center [51, 435] width 67 height 52
click at [36, 490] on span at bounding box center [40, 493] width 15 height 15
click at [48, 486] on input "checkbox" at bounding box center [48, 486] width 0 height 0
click at [42, 437] on span at bounding box center [40, 435] width 15 height 15
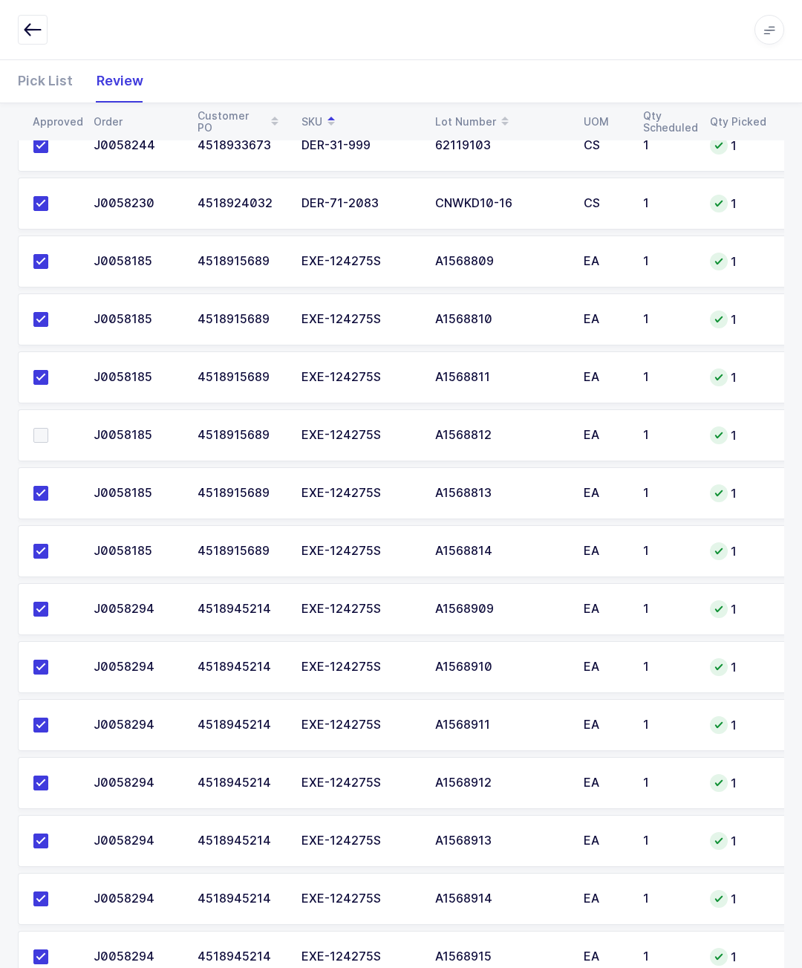
click at [48, 428] on input "checkbox" at bounding box center [48, 428] width 0 height 0
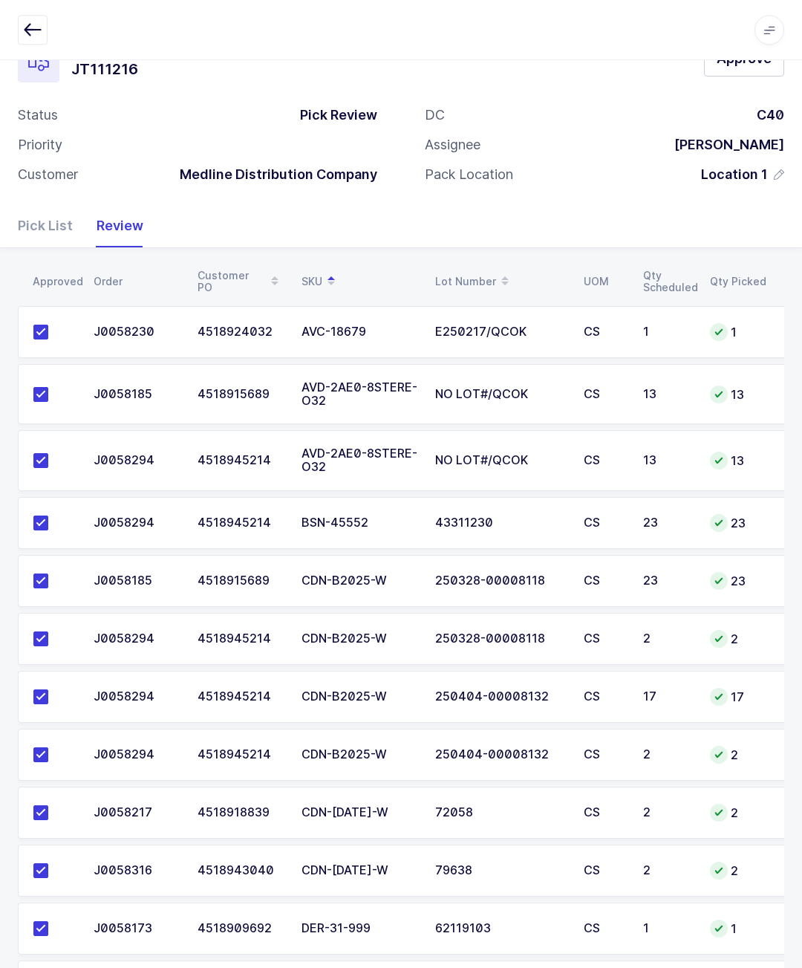
scroll to position [0, 0]
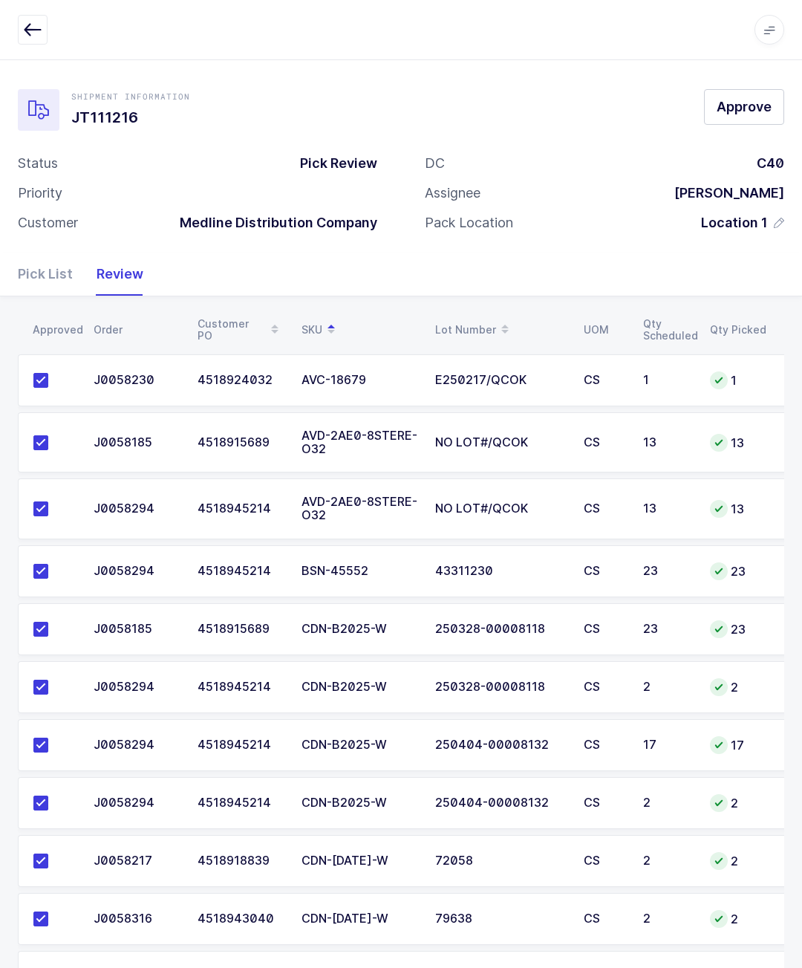
click at [746, 103] on span "Approve" at bounding box center [744, 106] width 55 height 19
click at [772, 365] on td "1" at bounding box center [738, 380] width 74 height 52
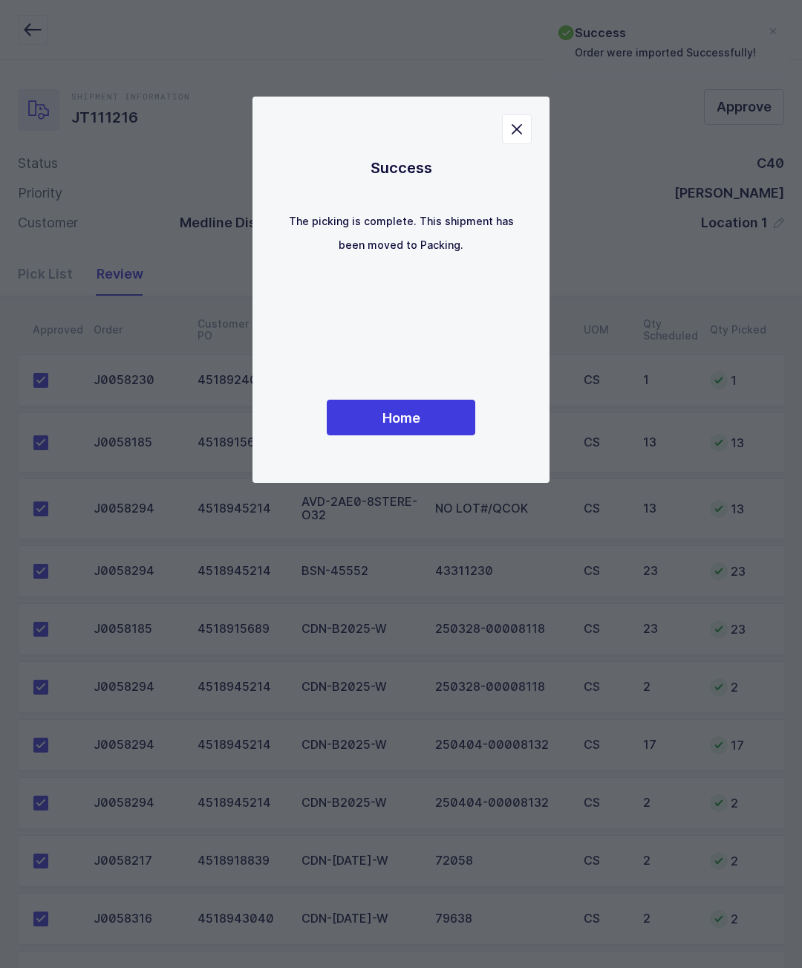
click at [466, 435] on button "Home" at bounding box center [401, 418] width 149 height 36
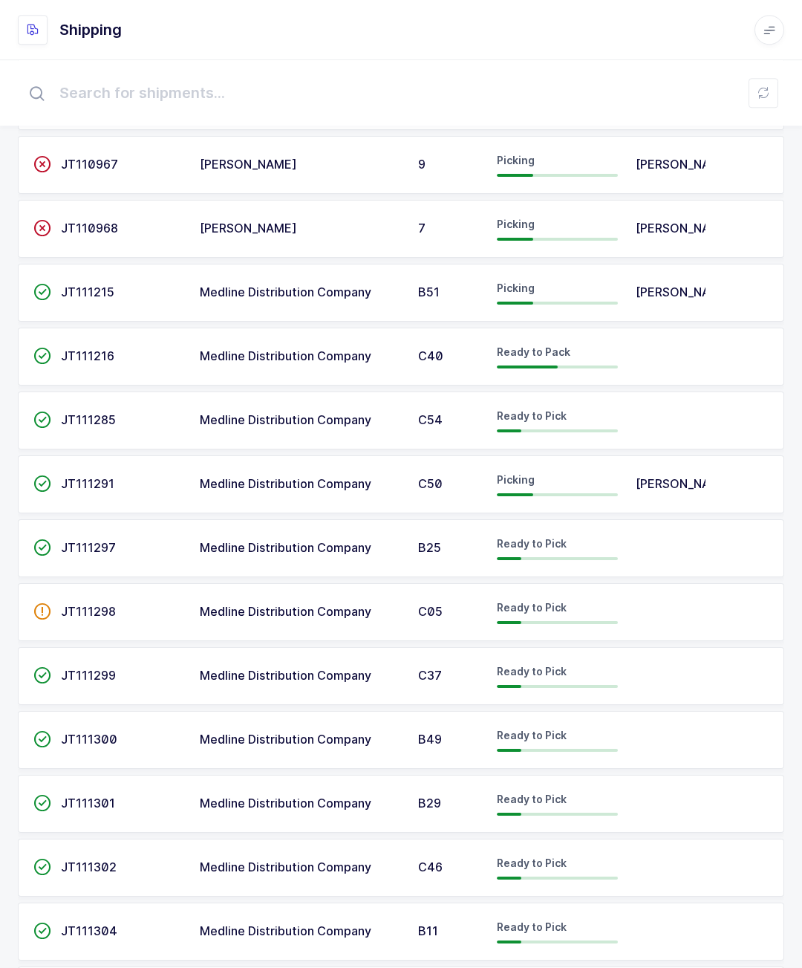
scroll to position [441, 0]
